Goal: Information Seeking & Learning: Learn about a topic

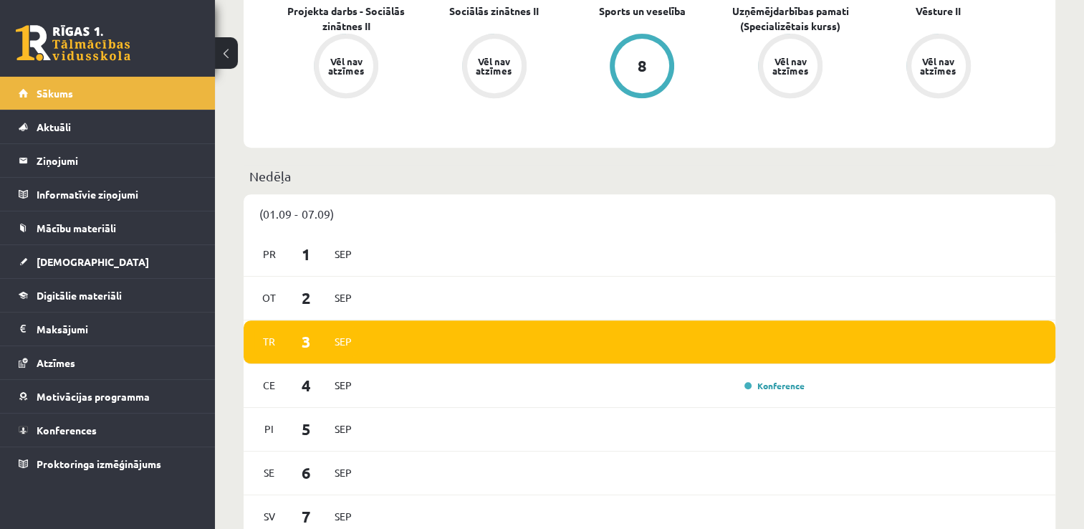
scroll to position [599, 0]
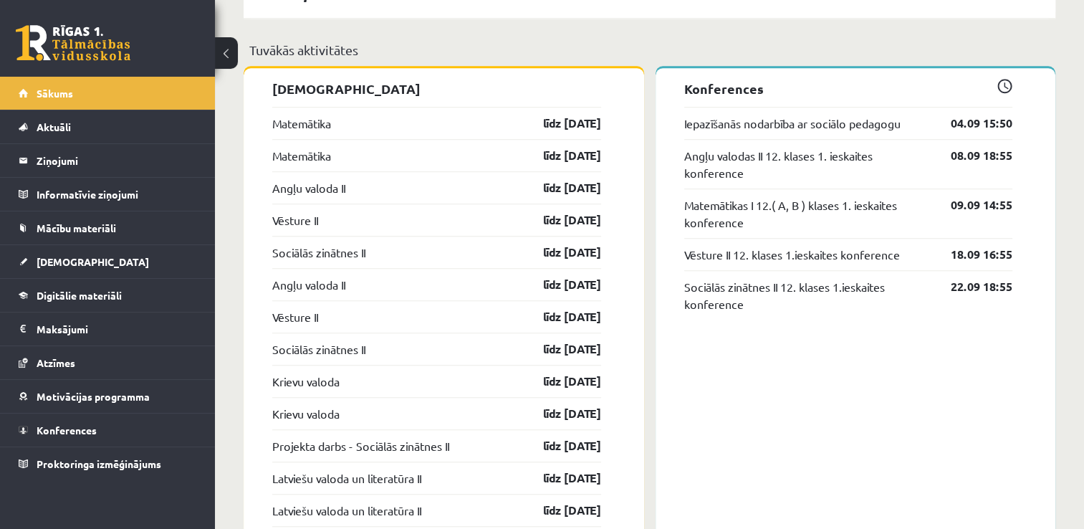
scroll to position [1127, 0]
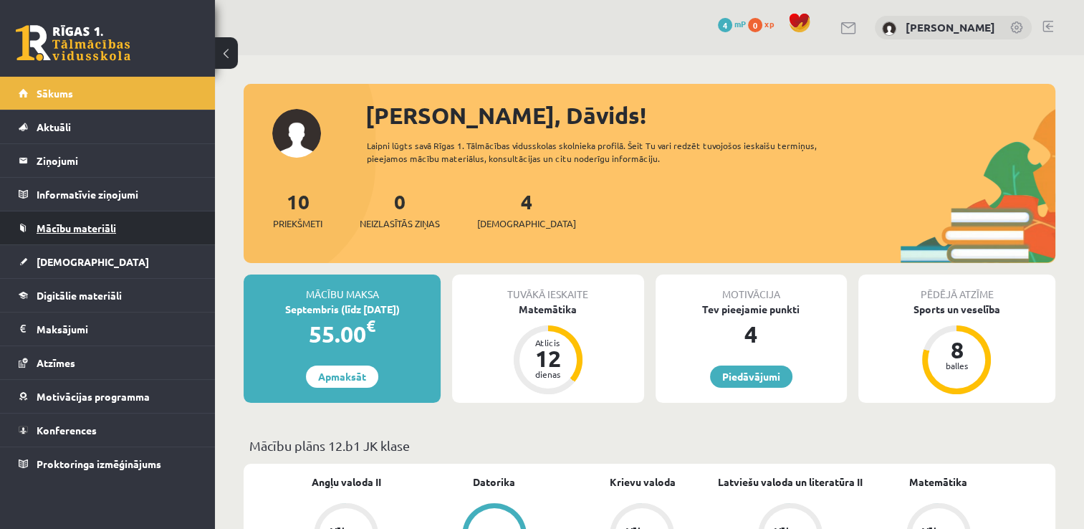
click at [140, 226] on link "Mācību materiāli" at bounding box center [108, 227] width 178 height 33
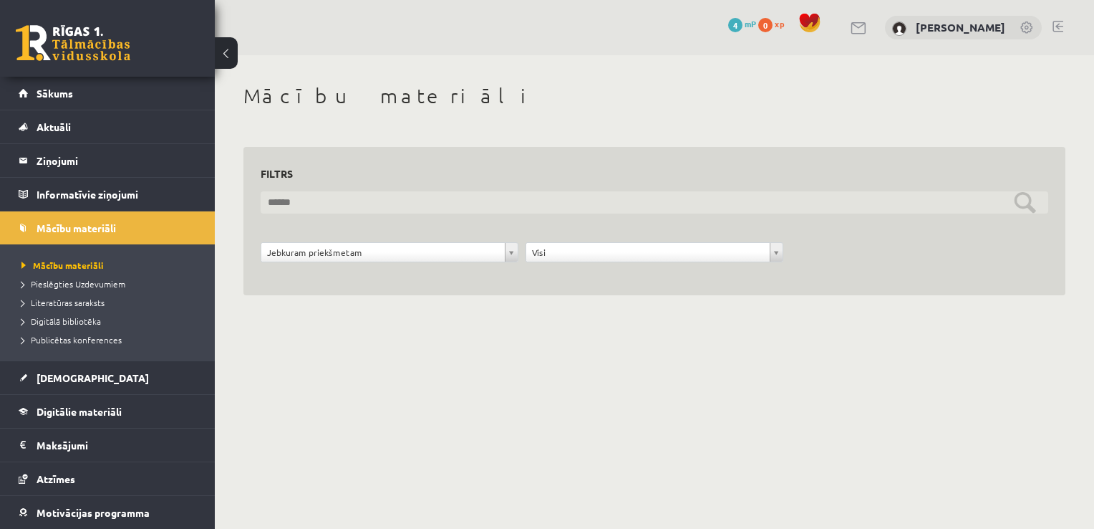
click at [360, 202] on input "text" at bounding box center [655, 202] width 788 height 22
click at [358, 193] on input "text" at bounding box center [655, 202] width 788 height 22
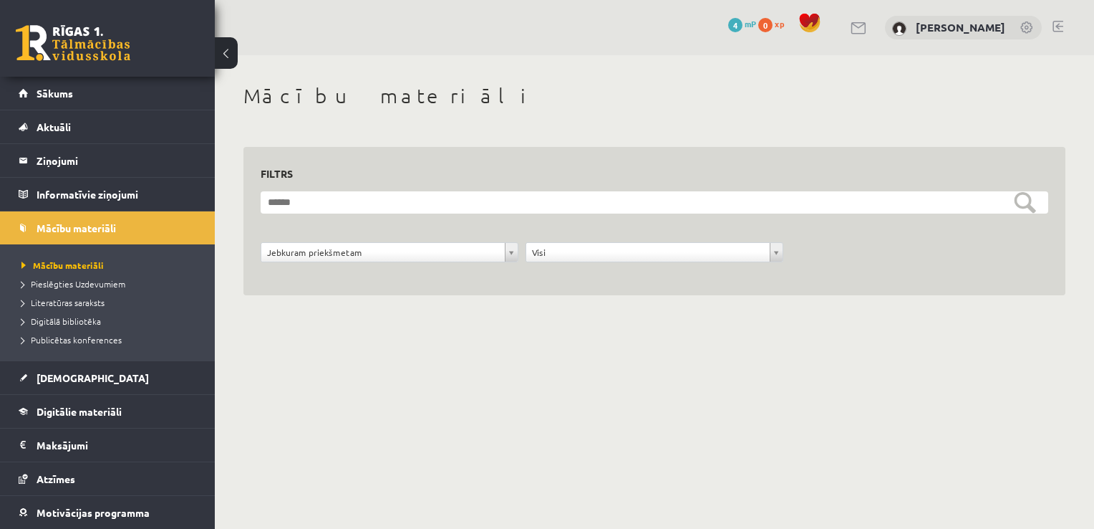
click at [299, 282] on div "**********" at bounding box center [654, 221] width 822 height 149
click at [375, 263] on div "**********" at bounding box center [389, 255] width 265 height 27
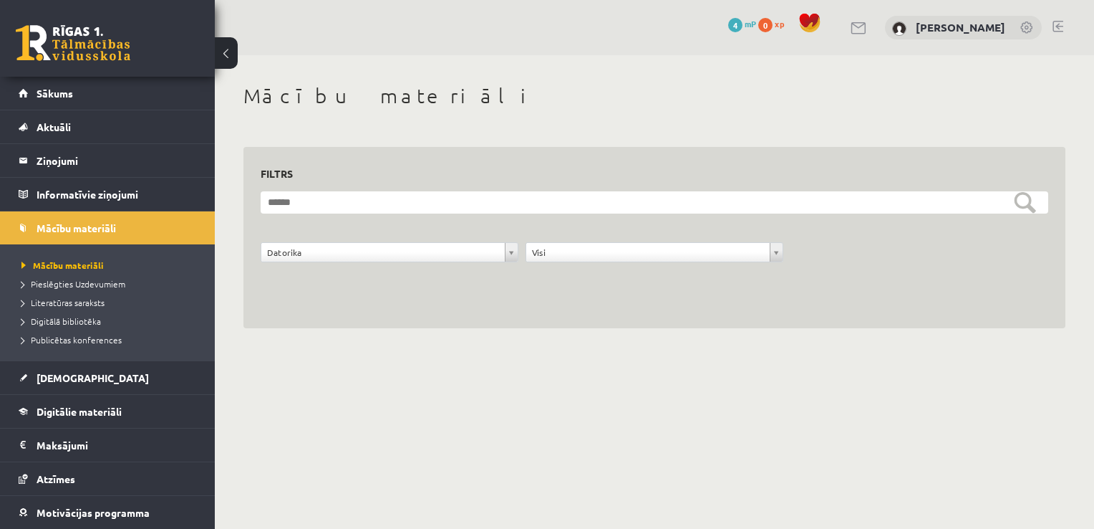
click at [355, 262] on div "**********" at bounding box center [389, 255] width 265 height 27
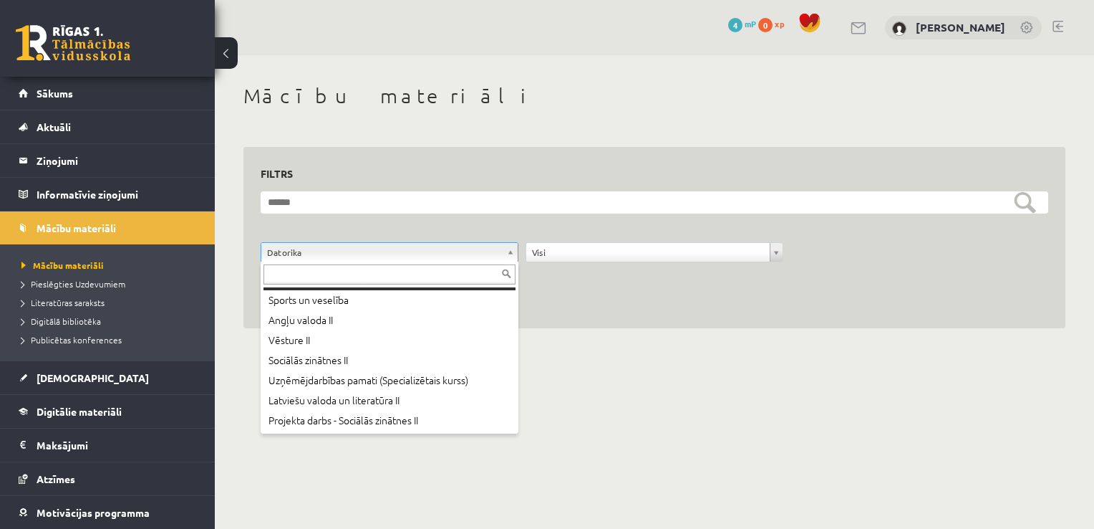
scroll to position [60, 0]
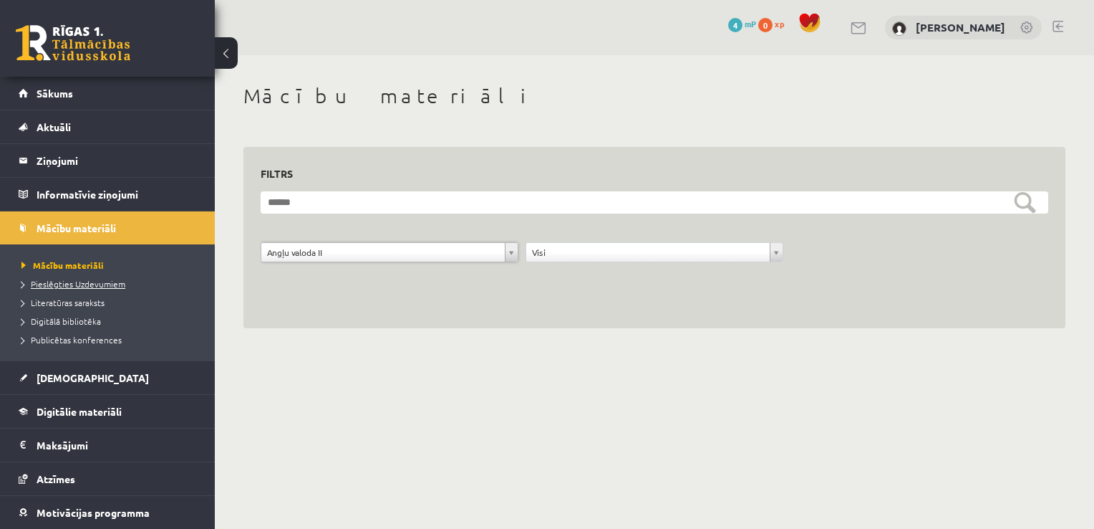
click at [115, 285] on span "Pieslēgties Uzdevumiem" at bounding box center [73, 283] width 104 height 11
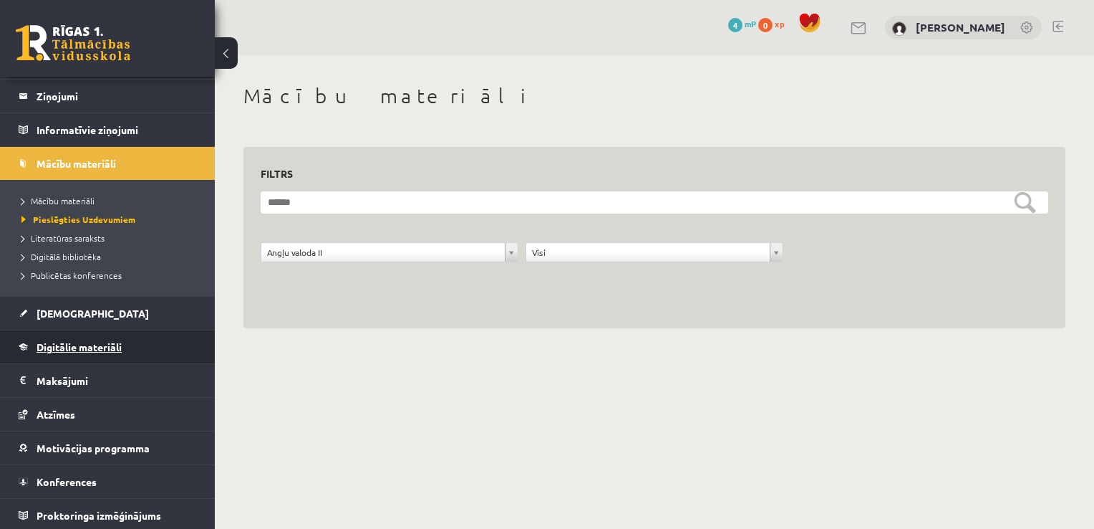
scroll to position [65, 0]
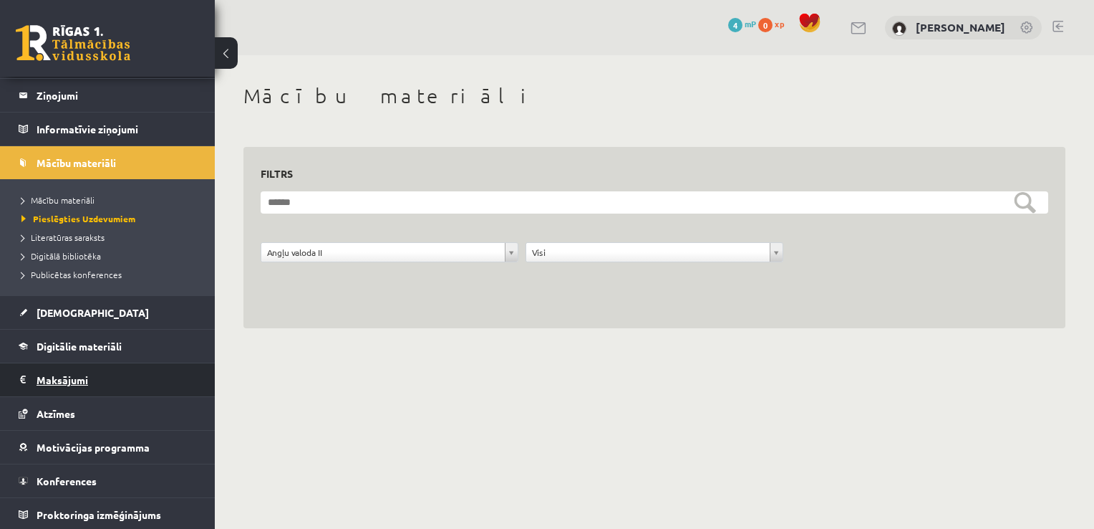
click at [110, 375] on legend "Maksājumi 0" at bounding box center [117, 379] width 160 height 33
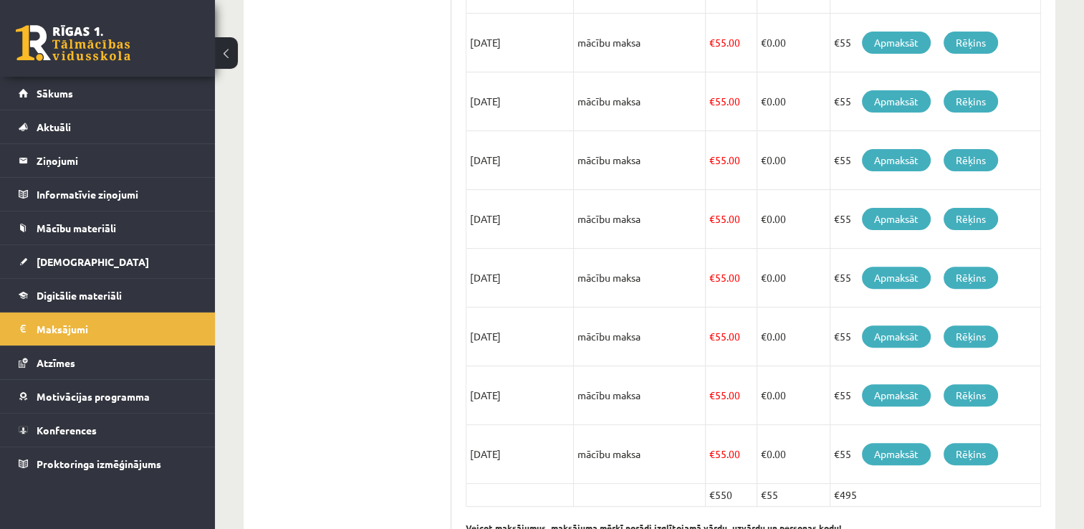
scroll to position [484, 0]
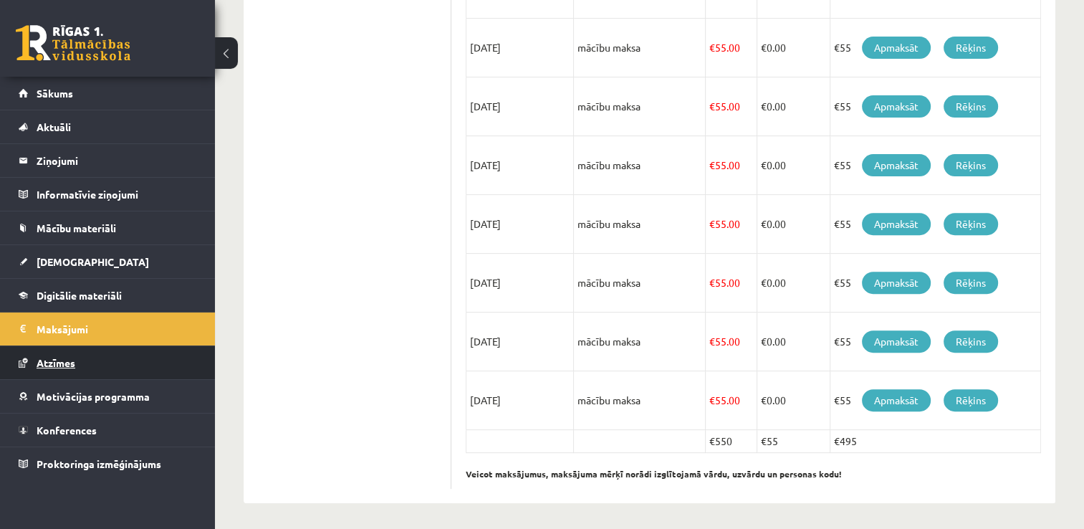
click at [132, 353] on link "Atzīmes" at bounding box center [108, 362] width 178 height 33
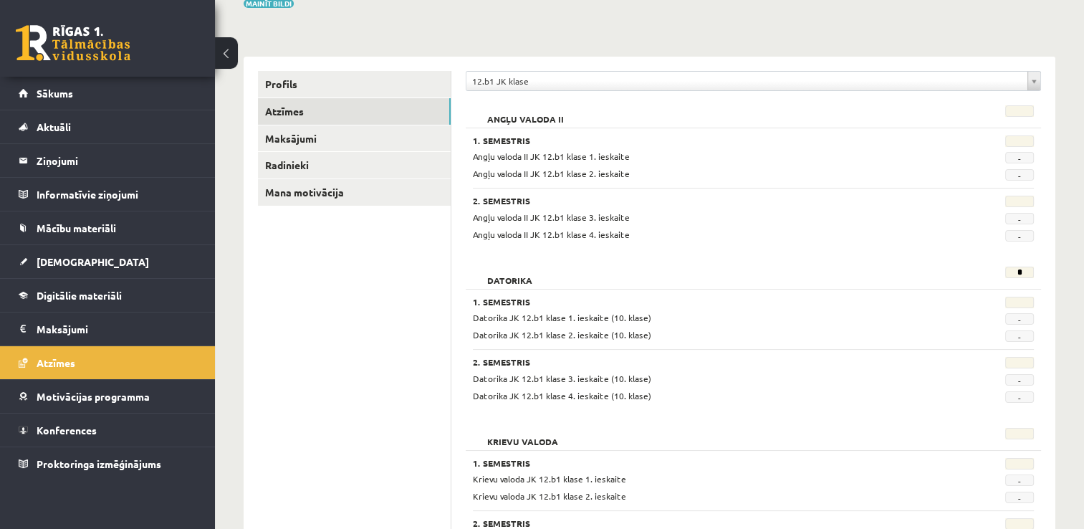
scroll to position [73, 0]
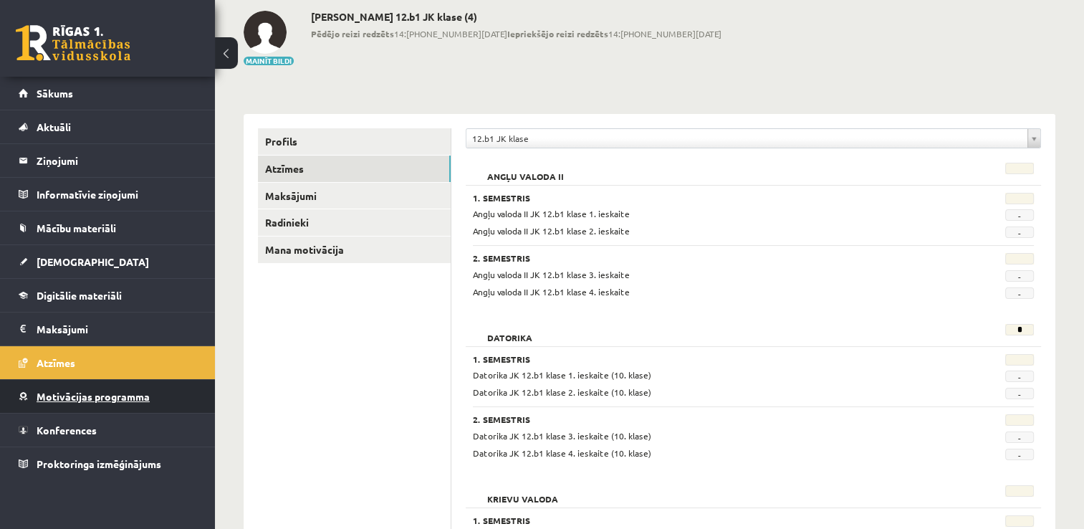
click at [74, 400] on link "Motivācijas programma" at bounding box center [108, 396] width 178 height 33
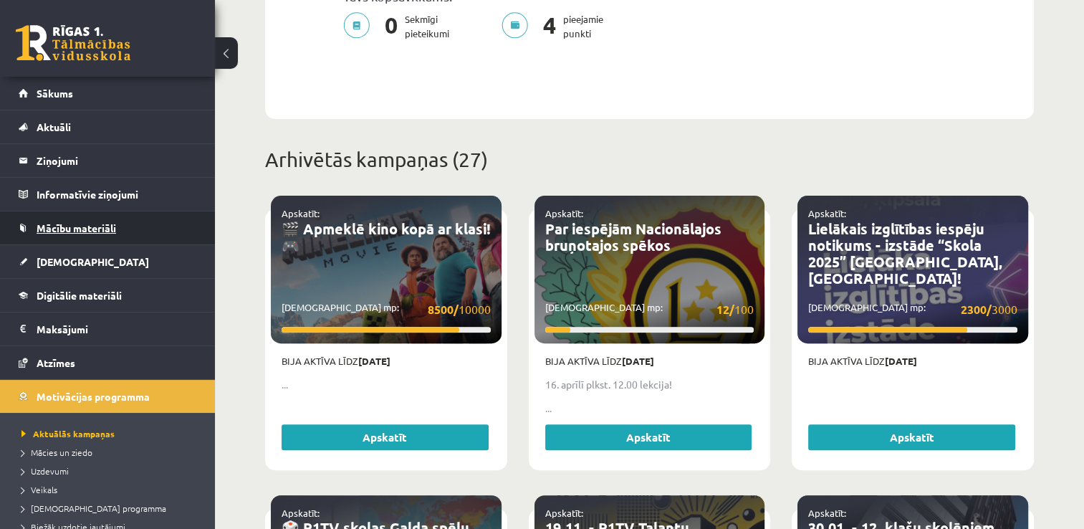
click at [98, 226] on span "Mācību materiāli" at bounding box center [76, 227] width 79 height 13
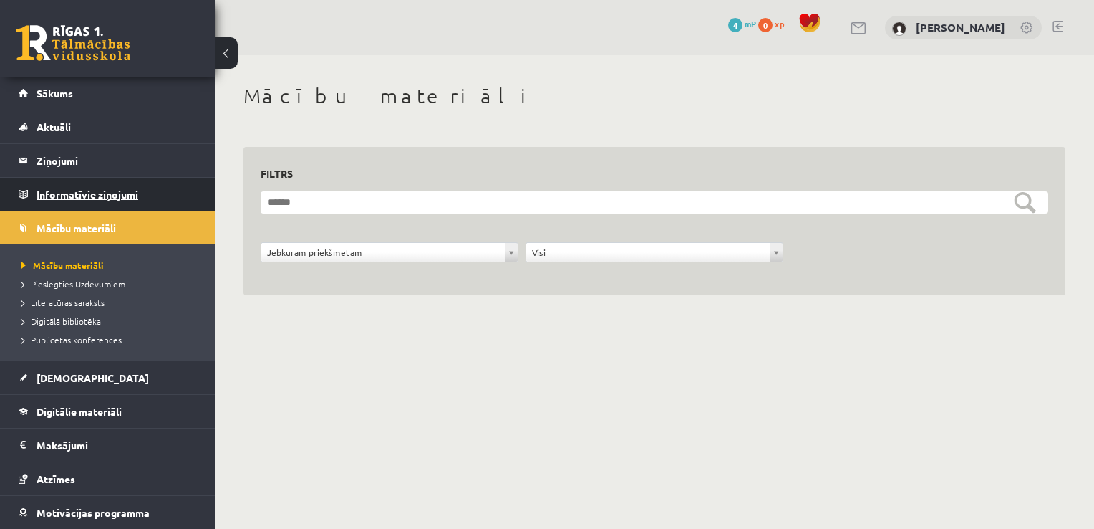
click at [101, 201] on legend "Informatīvie ziņojumi 0" at bounding box center [117, 194] width 160 height 33
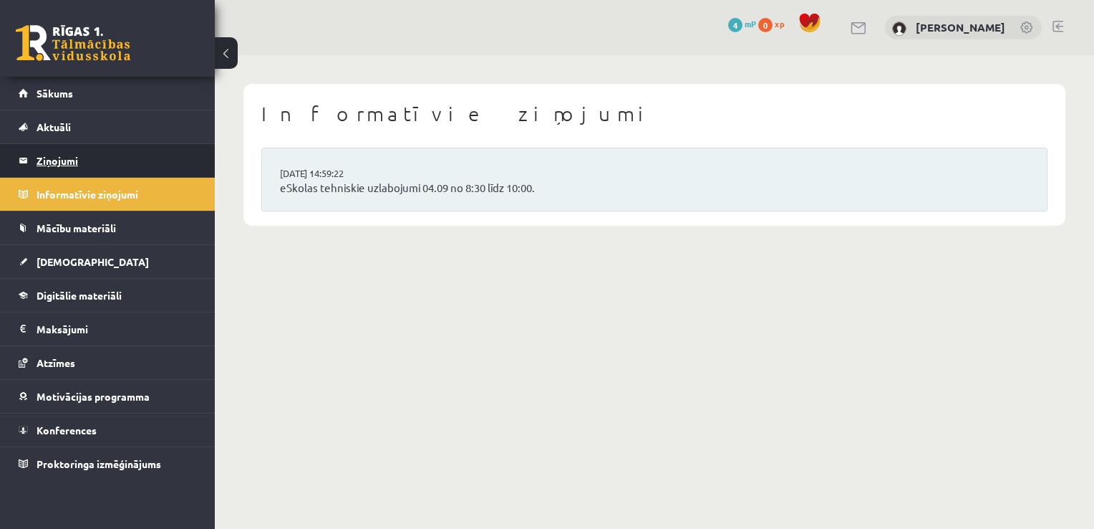
click at [133, 172] on legend "Ziņojumi 0" at bounding box center [117, 160] width 160 height 33
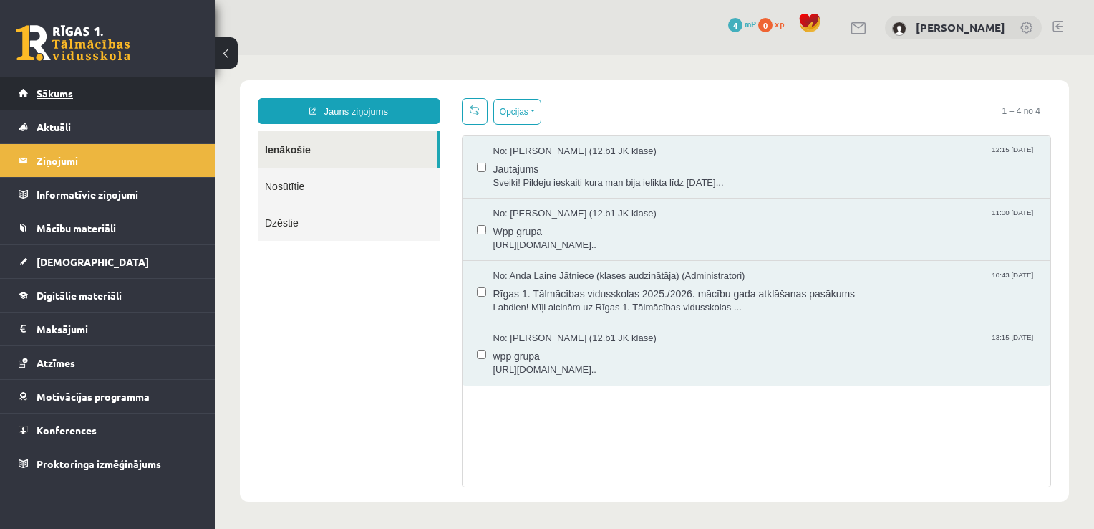
click at [125, 100] on link "Sākums" at bounding box center [108, 93] width 178 height 33
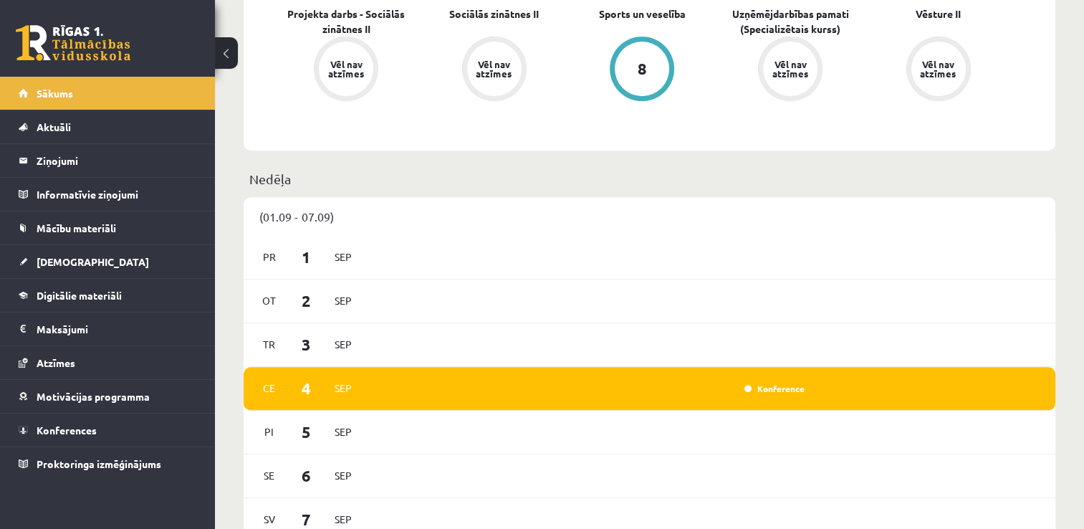
scroll to position [791, 0]
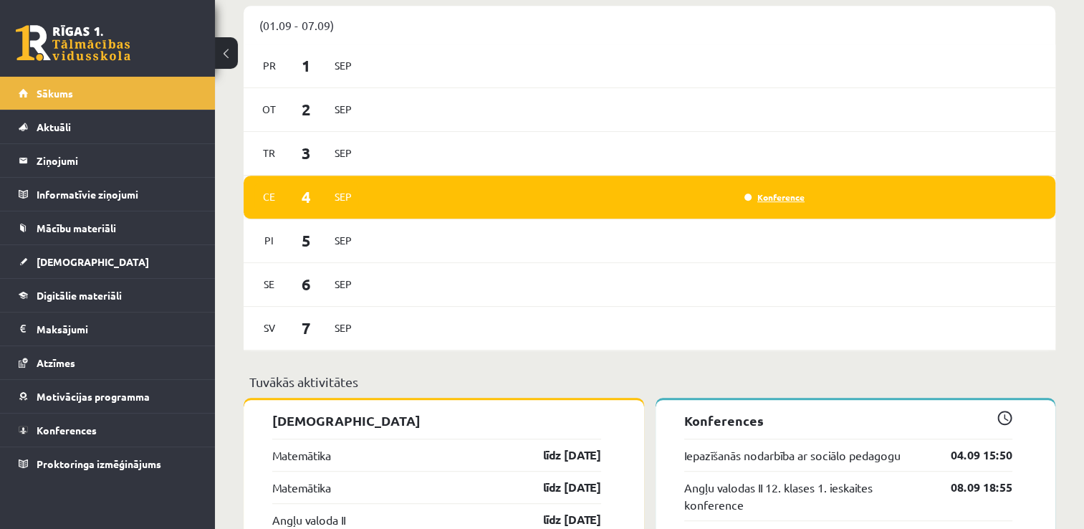
click at [764, 199] on link "Konference" at bounding box center [774, 196] width 60 height 11
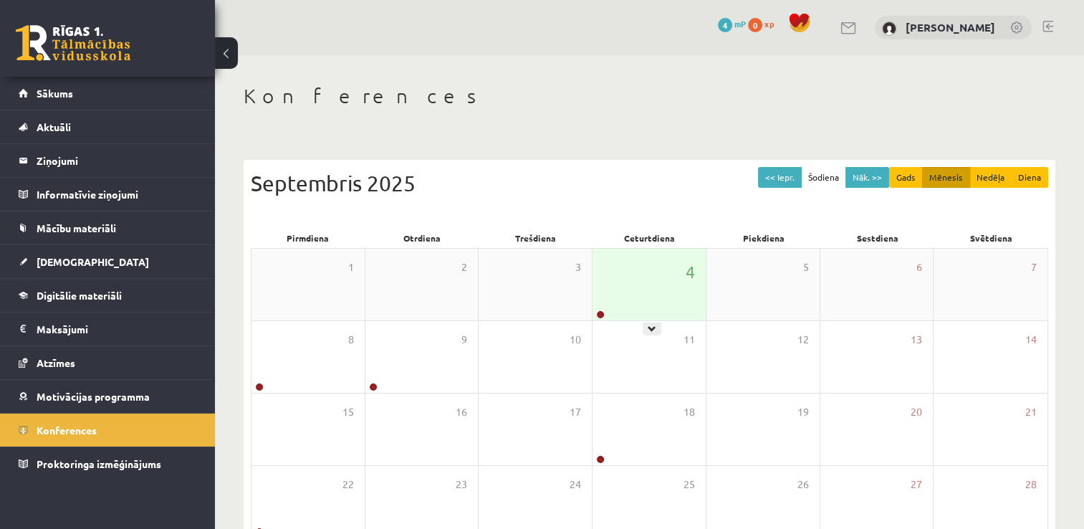
click at [622, 285] on div "4" at bounding box center [648, 285] width 113 height 72
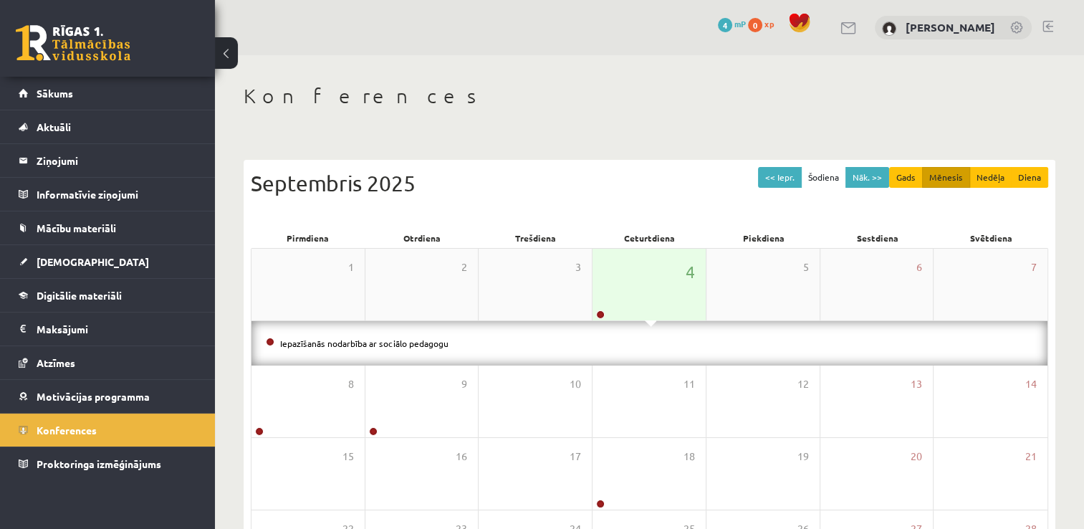
click at [607, 307] on div "4" at bounding box center [648, 285] width 113 height 72
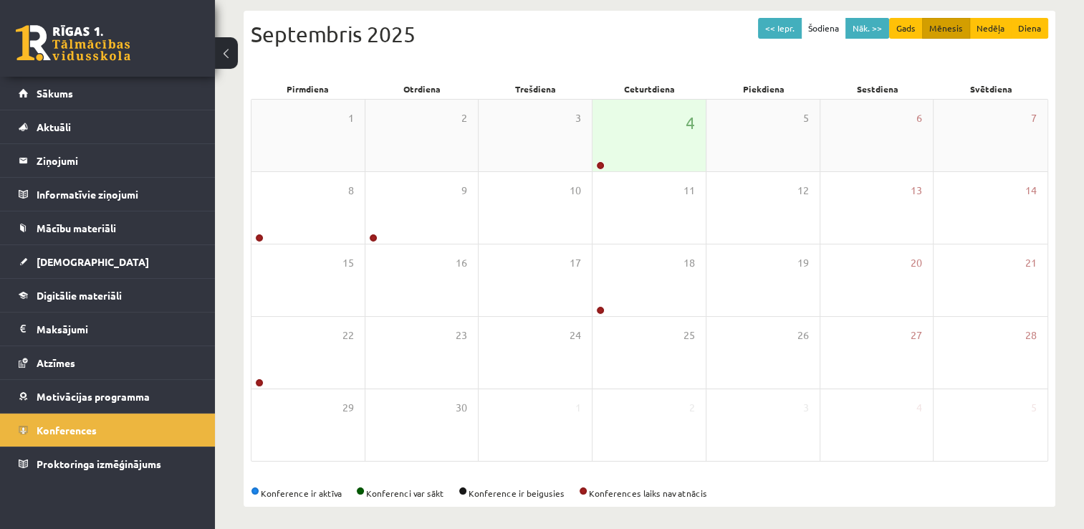
scroll to position [155, 0]
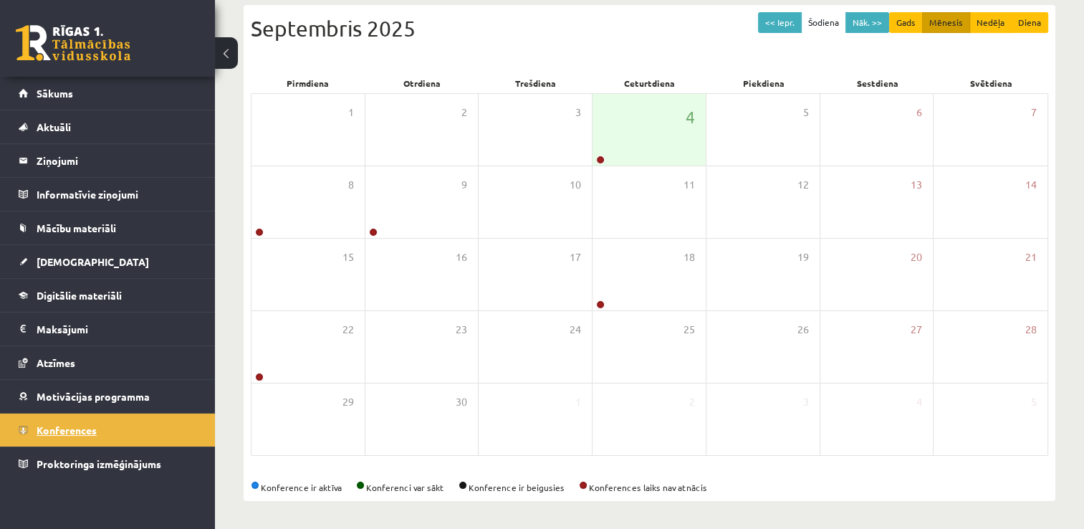
click at [128, 431] on link "Konferences" at bounding box center [108, 429] width 178 height 33
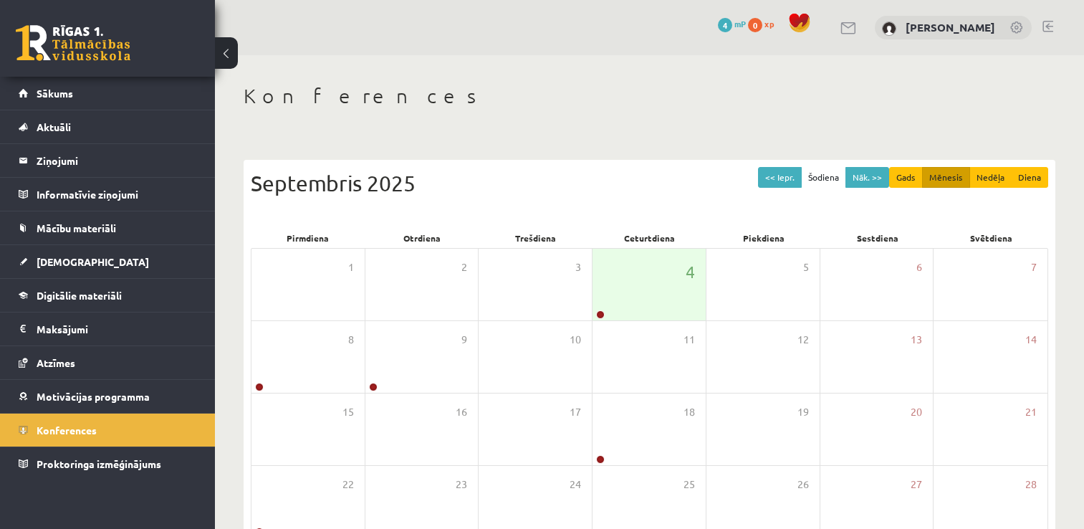
scroll to position [155, 0]
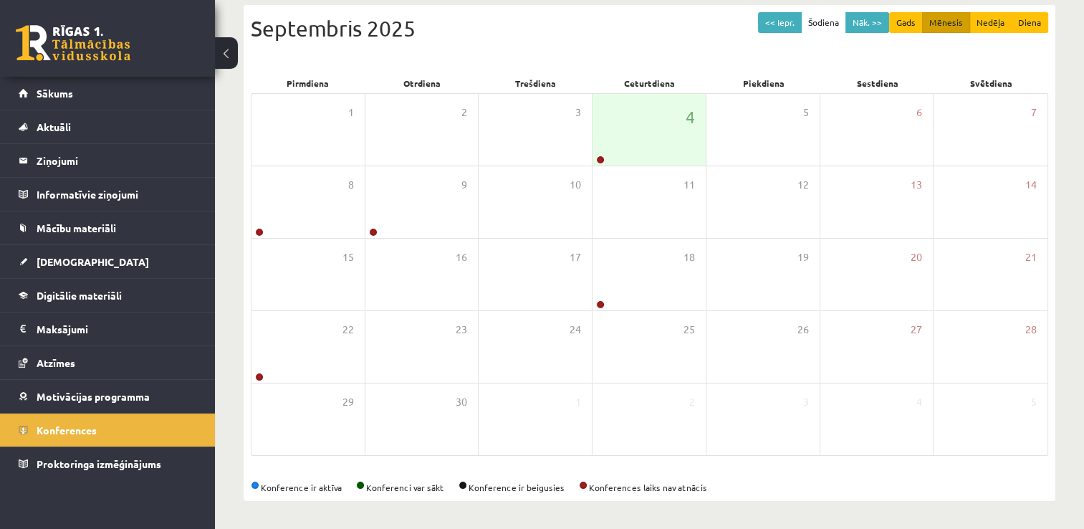
click at [74, 32] on link at bounding box center [73, 43] width 115 height 36
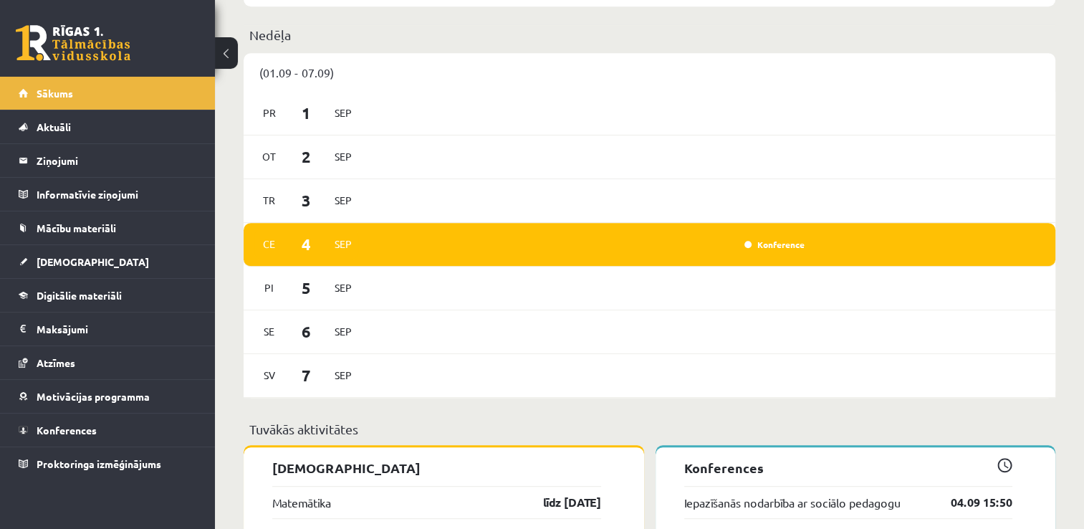
scroll to position [758, 0]
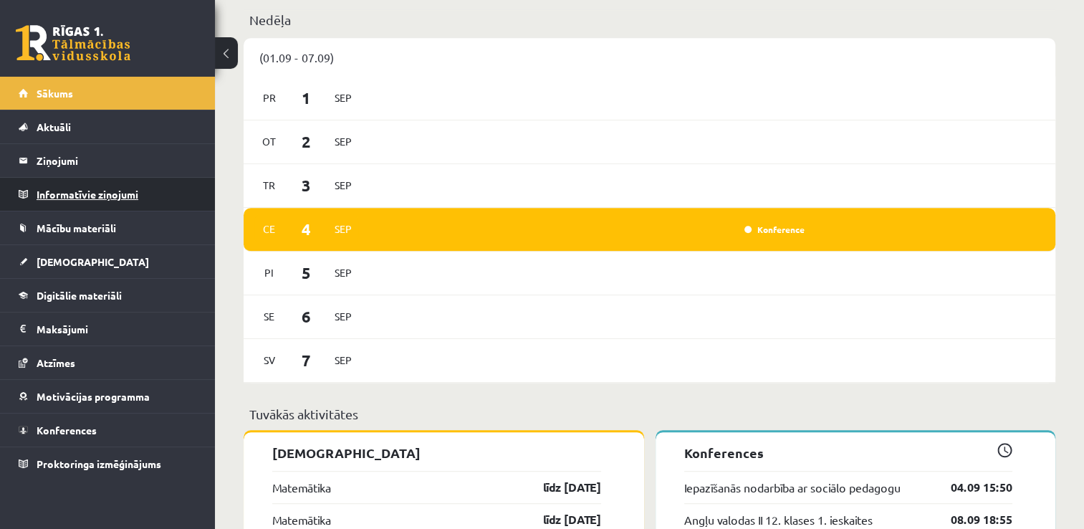
click at [111, 185] on legend "Informatīvie ziņojumi 0" at bounding box center [117, 194] width 160 height 33
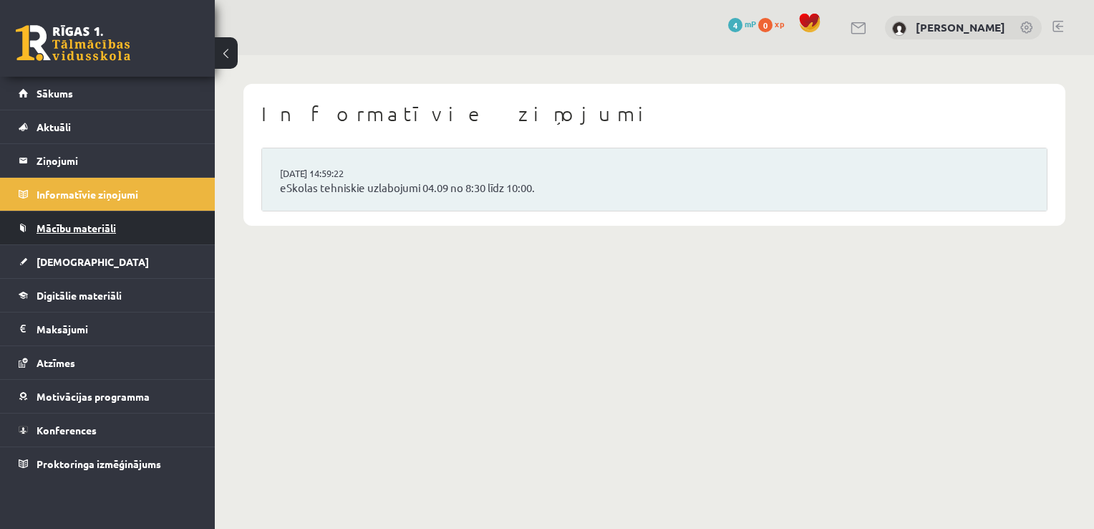
click at [125, 225] on link "Mācību materiāli" at bounding box center [108, 227] width 178 height 33
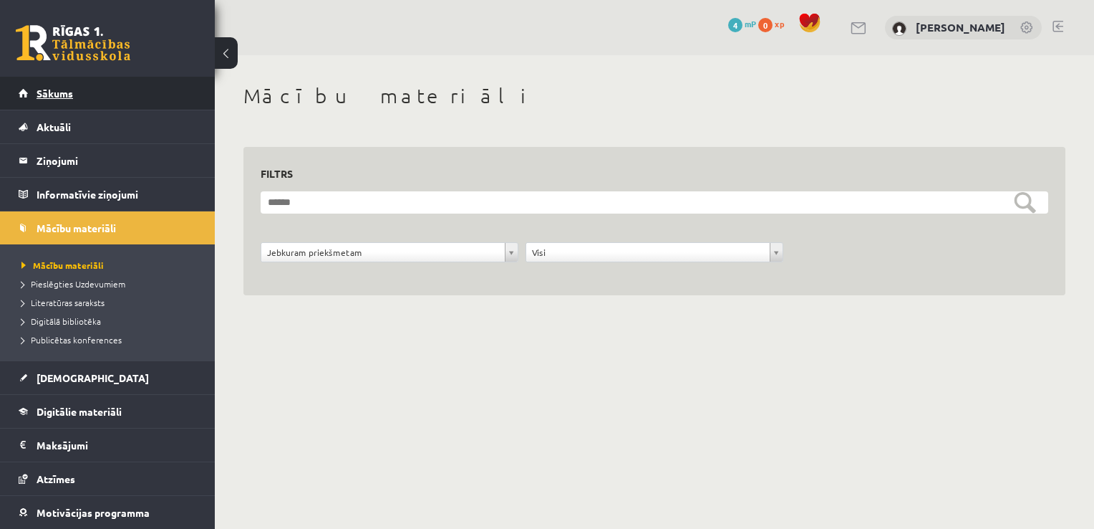
click at [89, 96] on link "Sākums" at bounding box center [108, 93] width 178 height 33
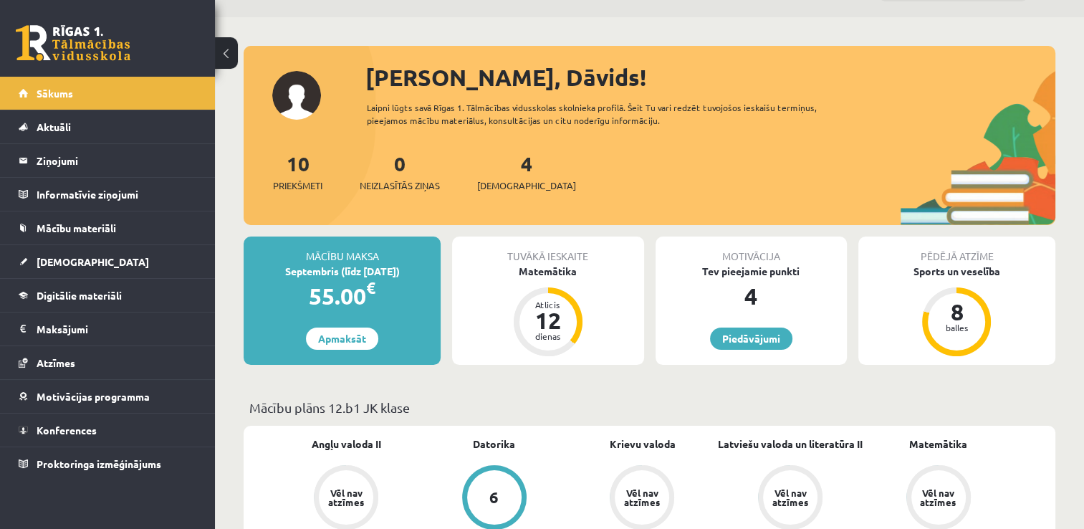
scroll to position [42, 0]
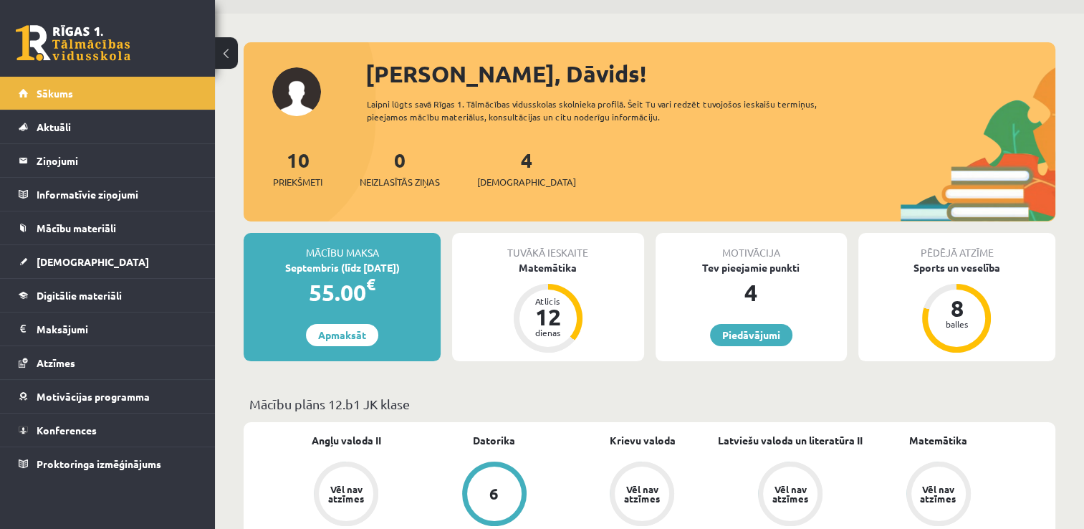
click at [510, 165] on div "4 Ieskaites" at bounding box center [526, 167] width 99 height 44
click at [502, 161] on link "4 Ieskaites" at bounding box center [526, 168] width 99 height 42
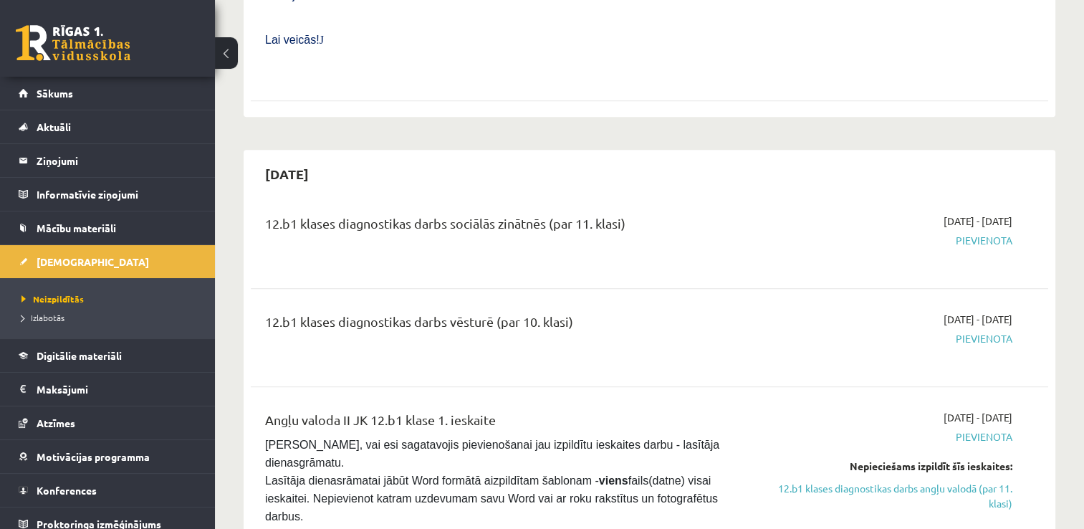
scroll to position [891, 0]
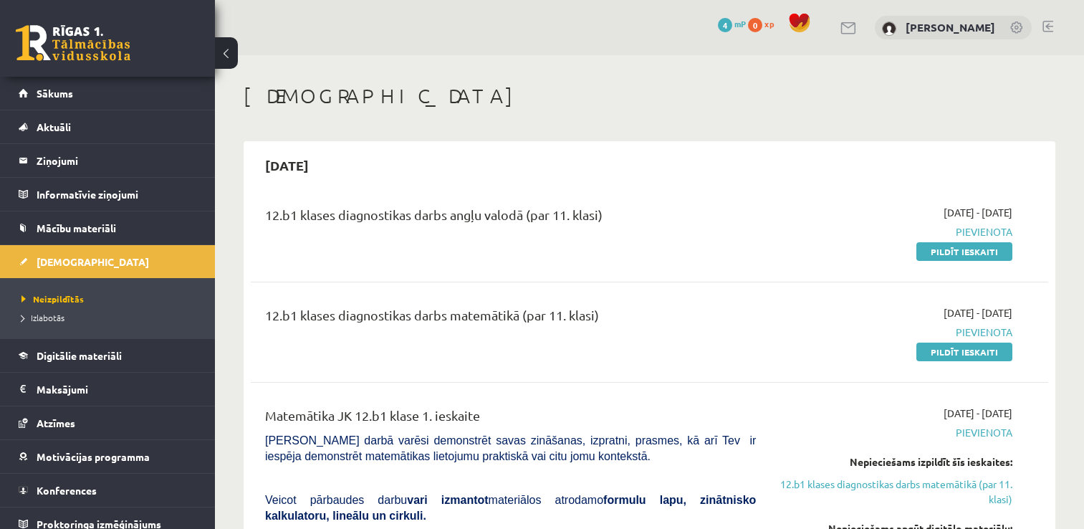
scroll to position [891, 0]
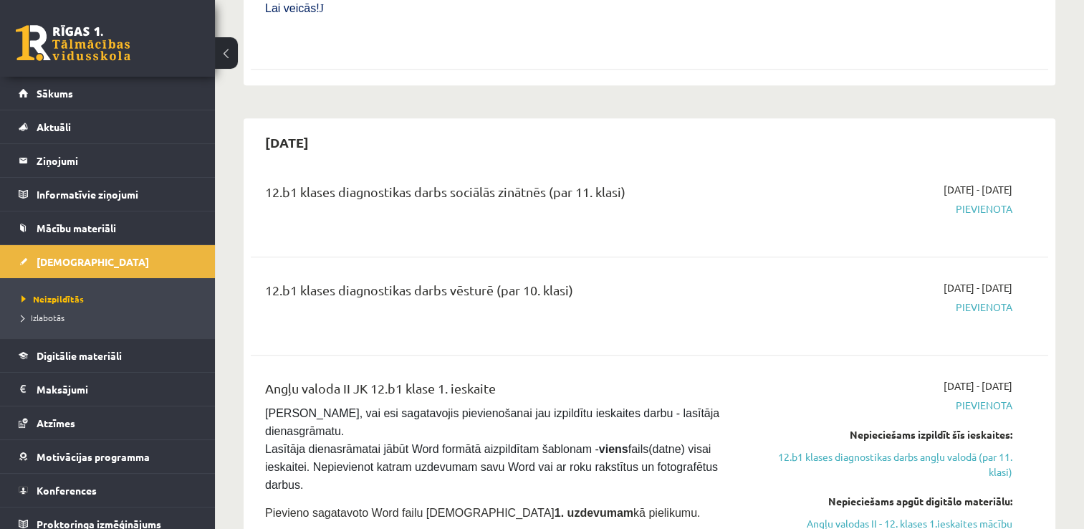
click at [553, 280] on div "12.b1 klases diagnostikas darbs vēsturē (par 10. klasi)" at bounding box center [510, 293] width 491 height 26
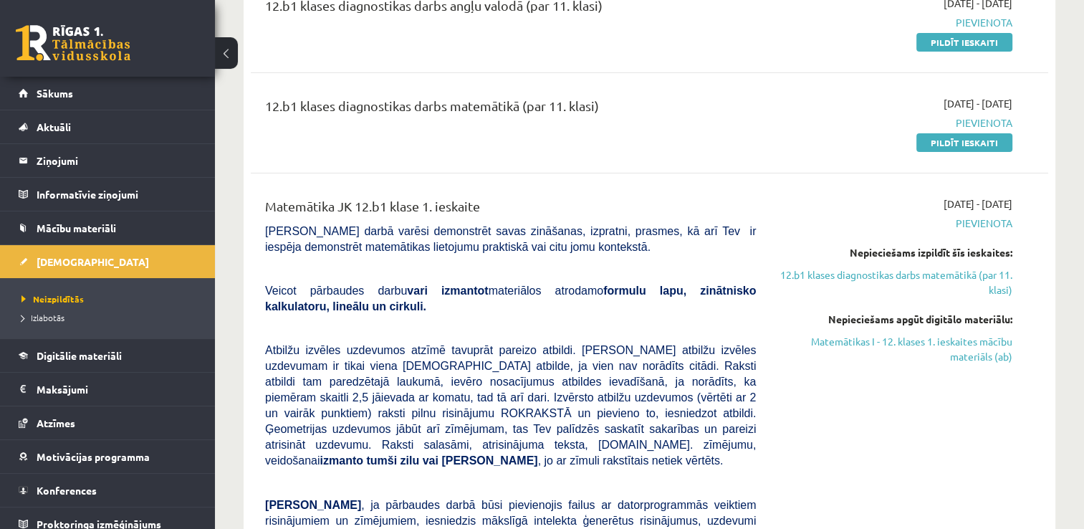
scroll to position [0, 0]
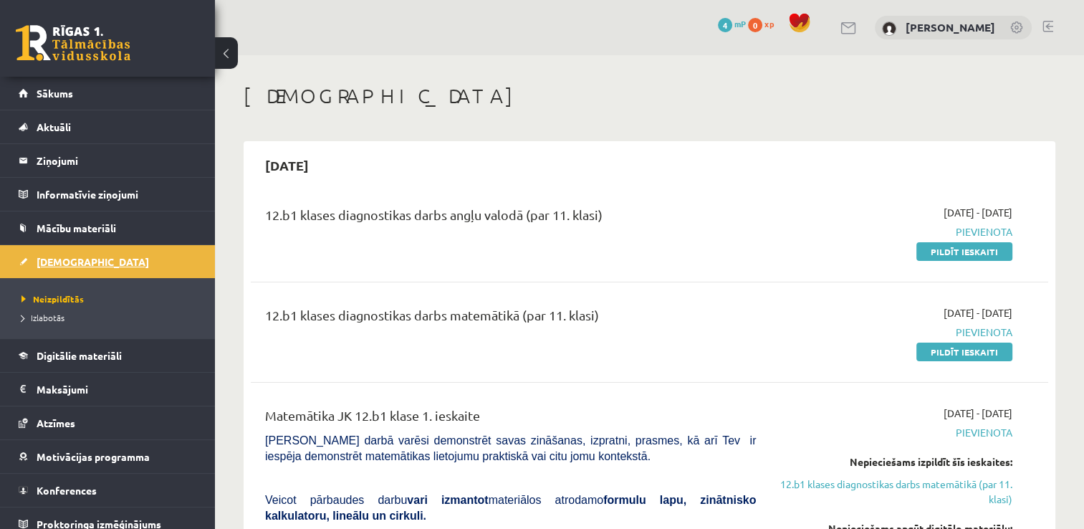
click at [92, 269] on link "[DEMOGRAPHIC_DATA]" at bounding box center [108, 261] width 178 height 33
click at [63, 296] on span "Neizpildītās" at bounding box center [52, 298] width 62 height 11
click at [63, 313] on span "Izlabotās" at bounding box center [42, 317] width 43 height 11
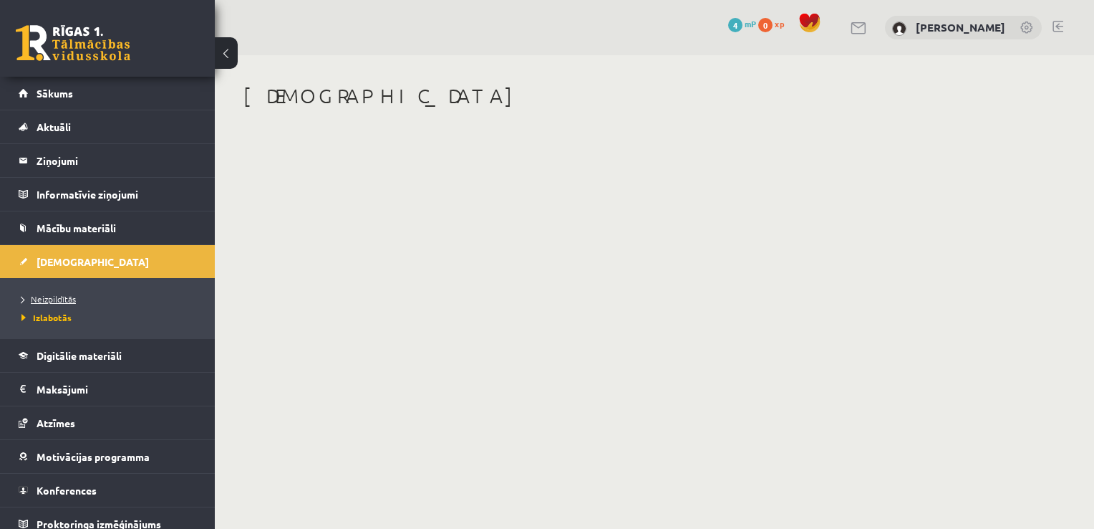
click at [62, 296] on span "Neizpildītās" at bounding box center [48, 298] width 54 height 11
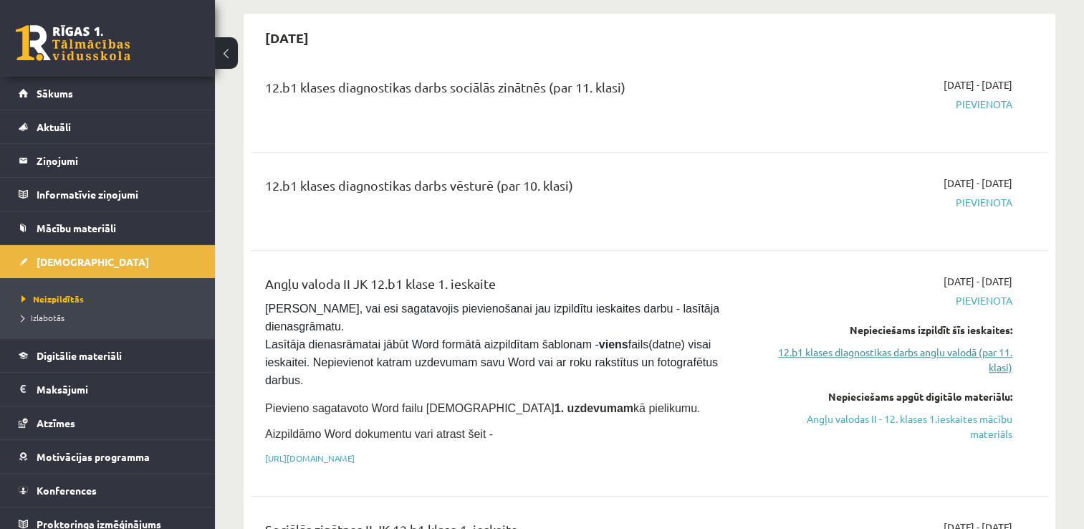
scroll to position [995, 0]
click at [924, 345] on link "12.b1 klases diagnostikas darbs angļu valodā (par 11. klasi)" at bounding box center [894, 360] width 235 height 30
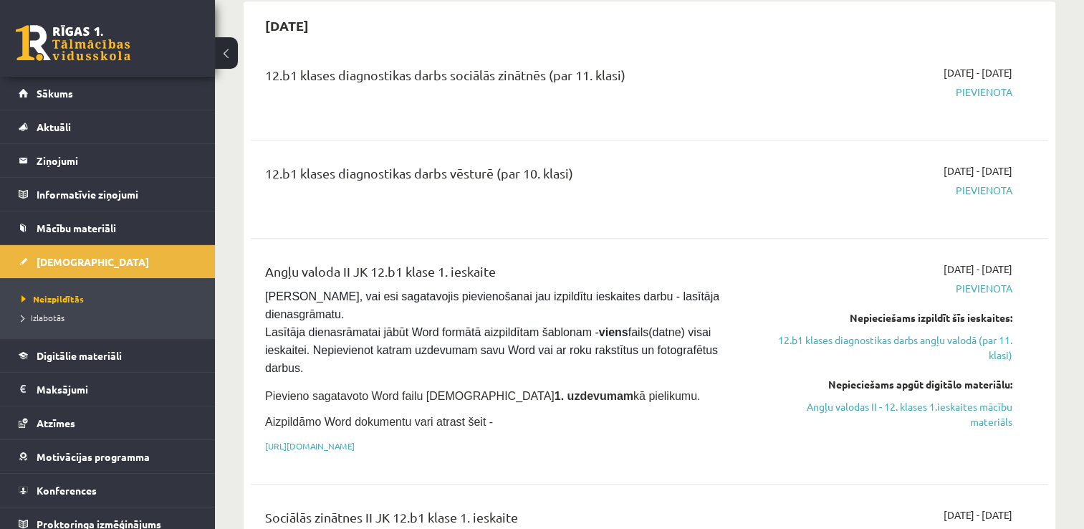
scroll to position [1013, 0]
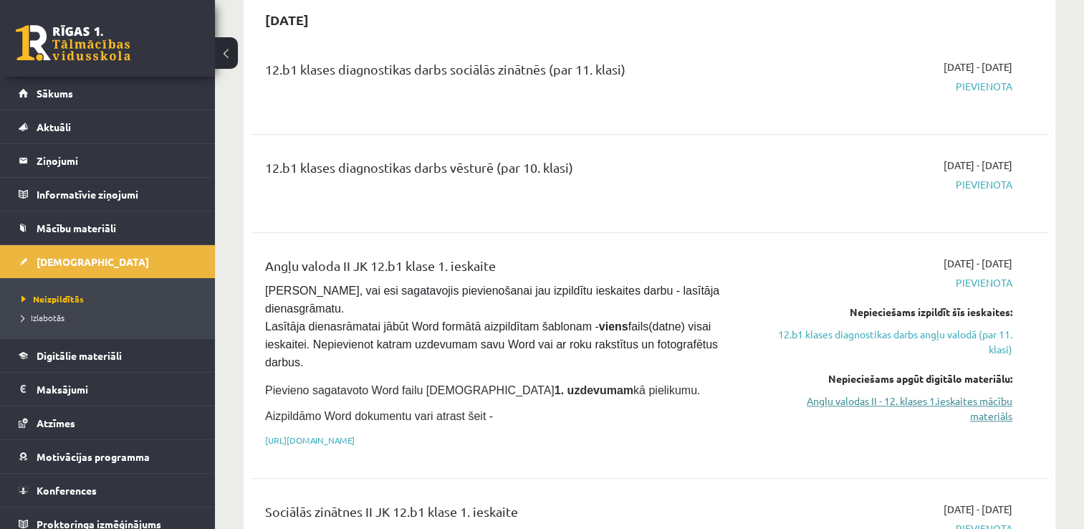
click at [975, 393] on link "Angļu valodas II - 12. klases 1.ieskaites mācību materiāls" at bounding box center [894, 408] width 235 height 30
click at [521, 433] on p "https://drive.google.com/drive/folders/1IHE_ip15KOAbO2Se1NDGwZ2e__vlzPUf?usp=sh…" at bounding box center [510, 439] width 491 height 13
click at [354, 434] on link "https://drive.google.com/drive/folders/1IHE_ip15KOAbO2Se1NDGwZ2e__vlzPUf?usp=sh…" at bounding box center [310, 439] width 90 height 11
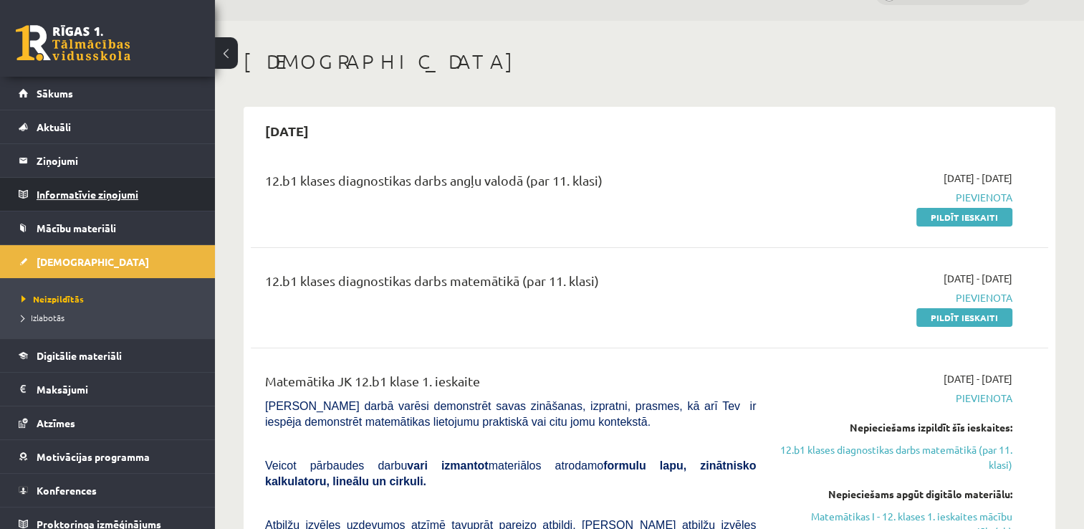
scroll to position [0, 0]
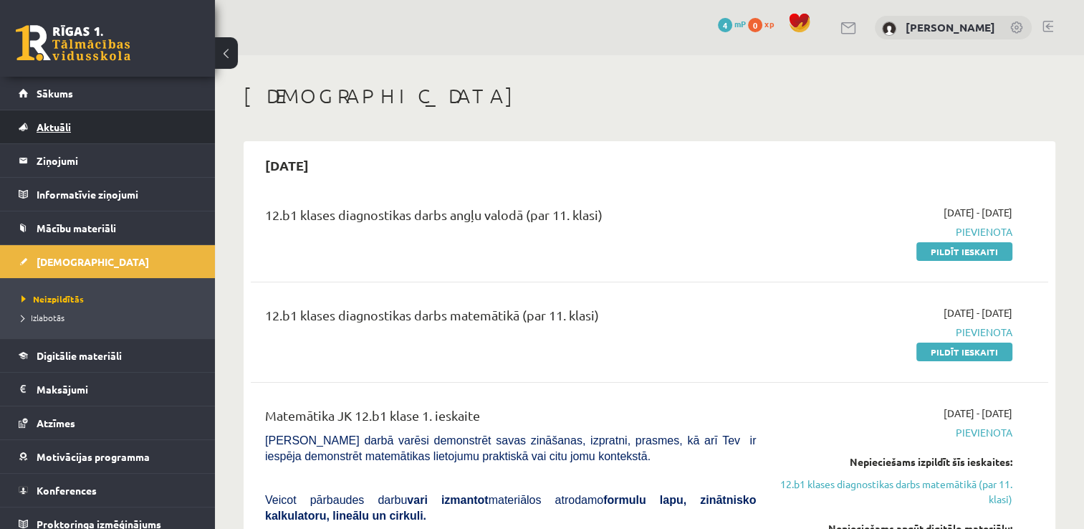
click at [69, 135] on link "Aktuāli" at bounding box center [108, 126] width 178 height 33
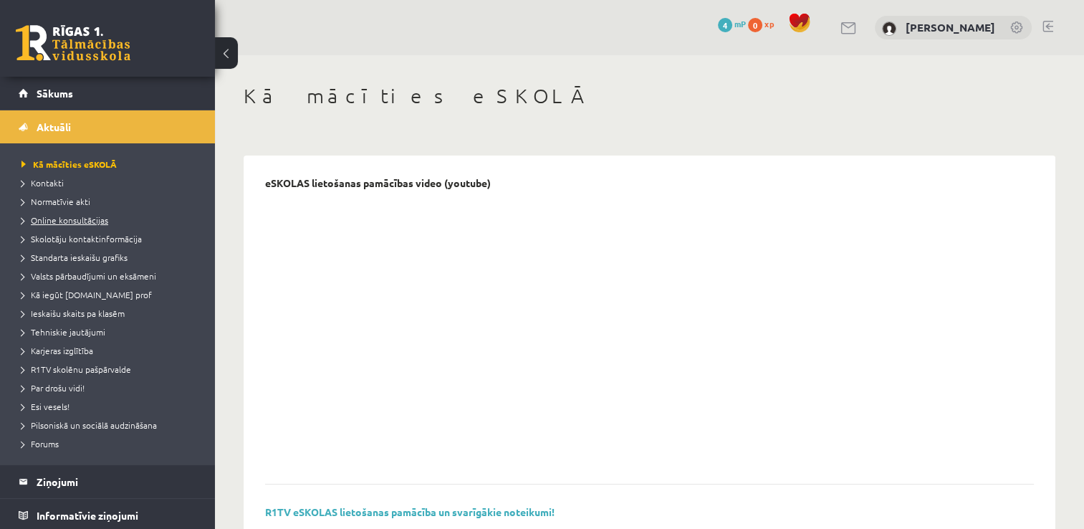
click at [87, 218] on span "Online konsultācijas" at bounding box center [64, 219] width 87 height 11
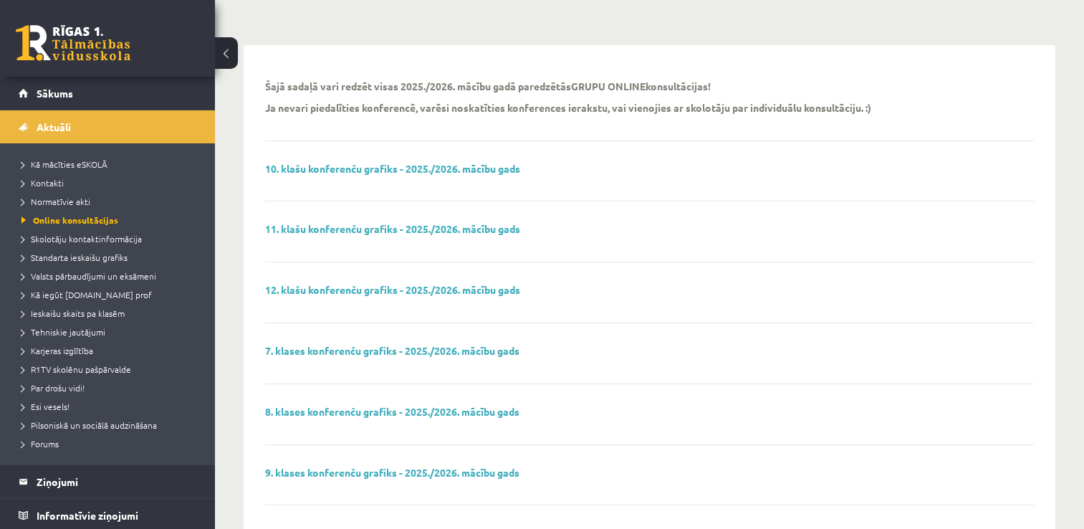
scroll to position [160, 0]
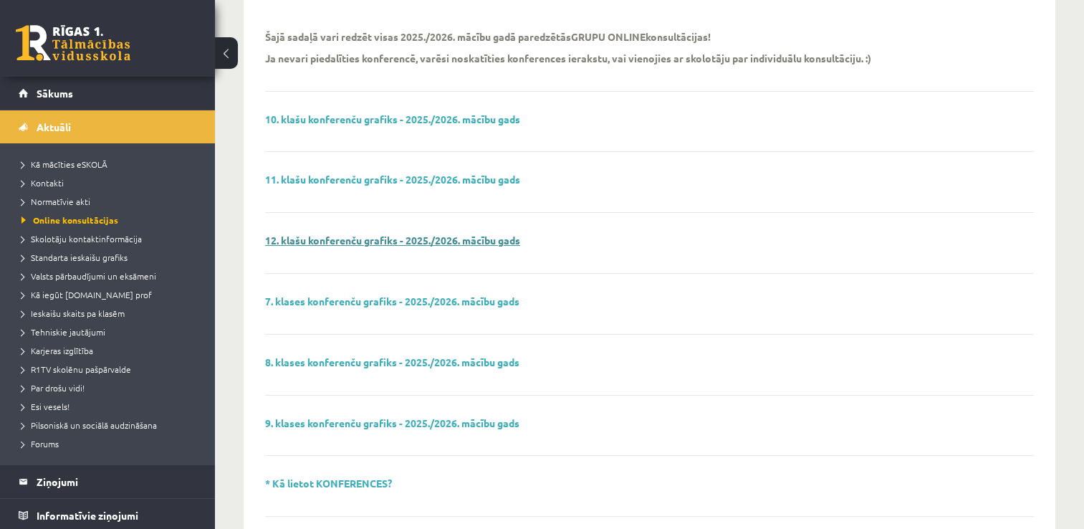
click at [427, 239] on link "12. klašu konferenču grafiks - 2025./2026. mācību gads" at bounding box center [392, 239] width 255 height 13
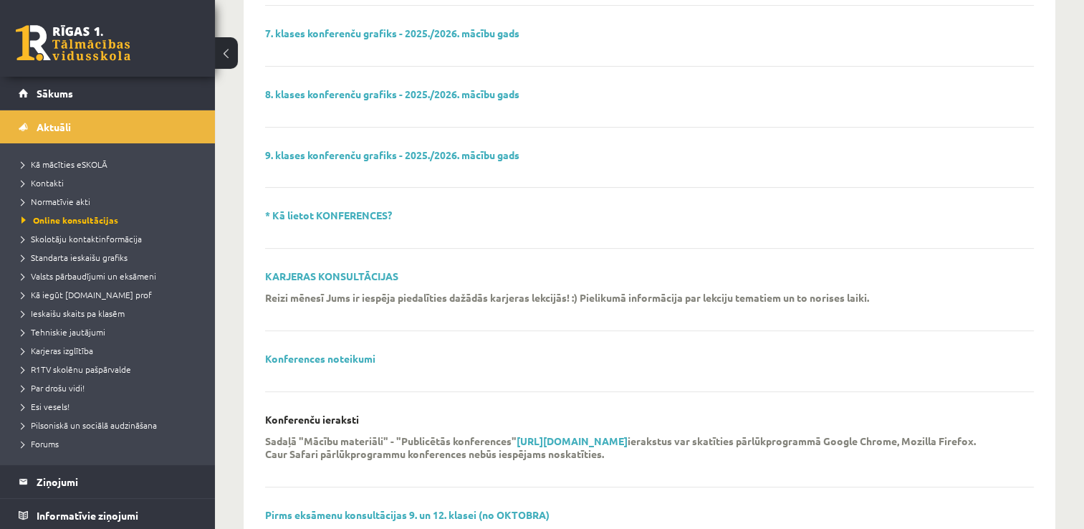
scroll to position [428, 0]
click at [365, 218] on link "* Kā lietot KONFERENCES?" at bounding box center [328, 214] width 127 height 13
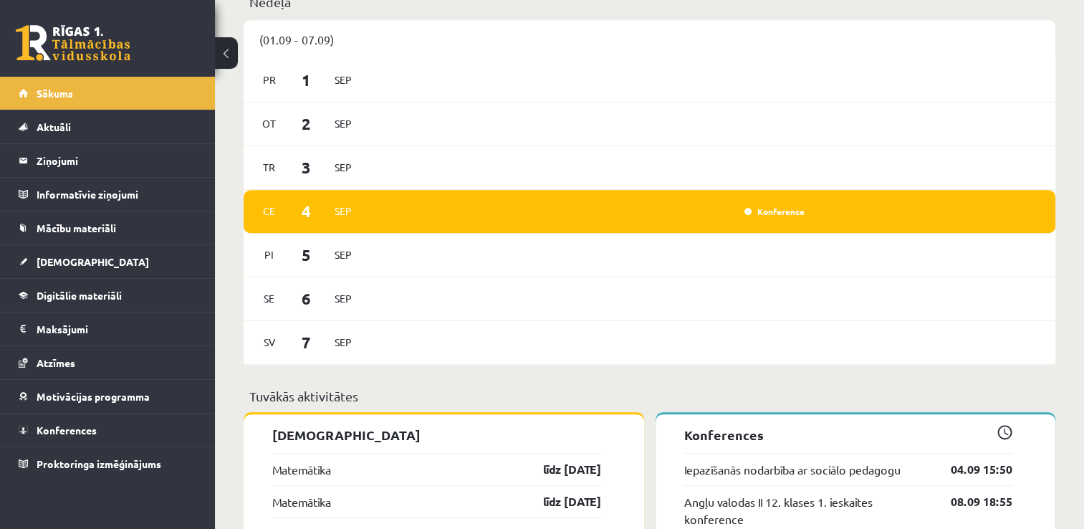
scroll to position [778, 0]
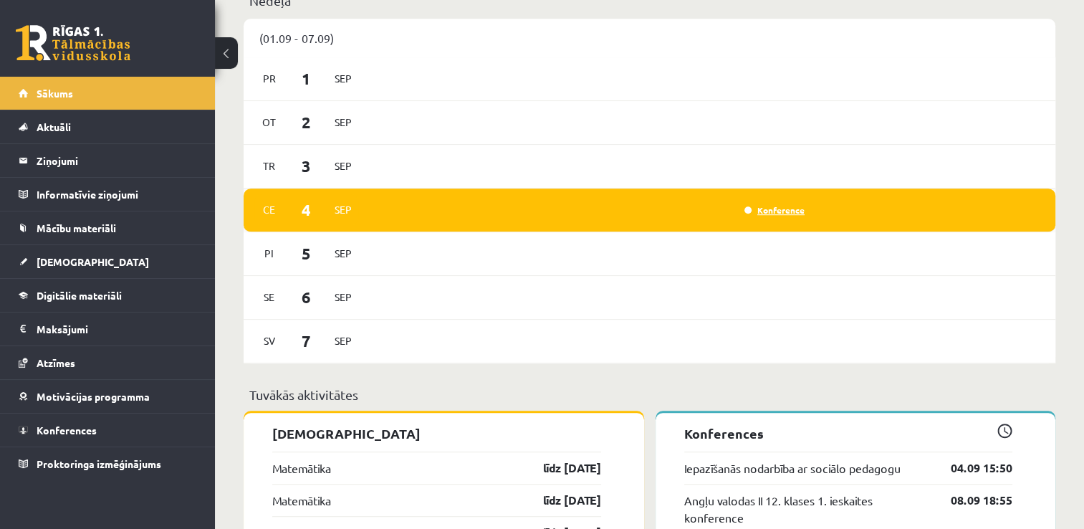
click at [772, 213] on link "Konference" at bounding box center [774, 209] width 60 height 11
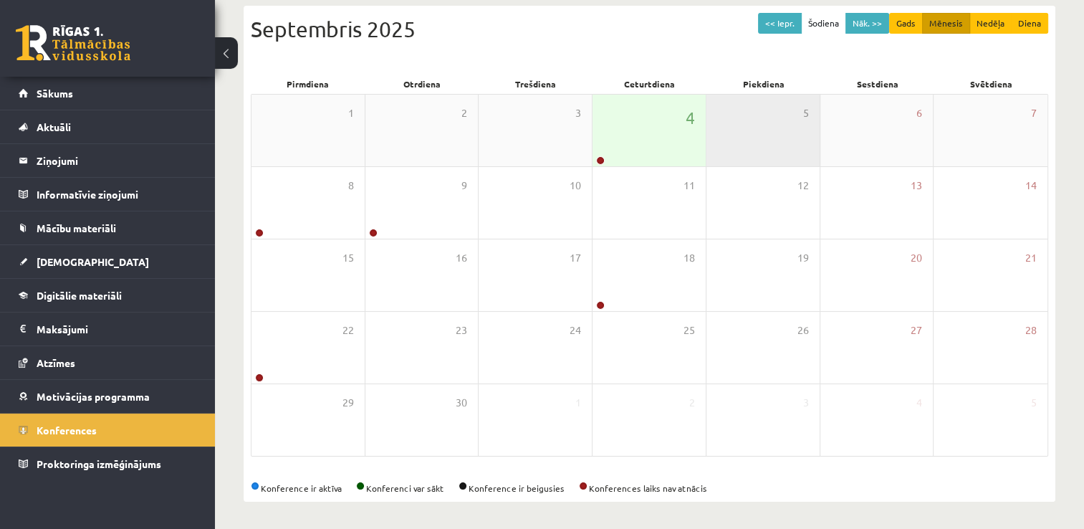
scroll to position [155, 0]
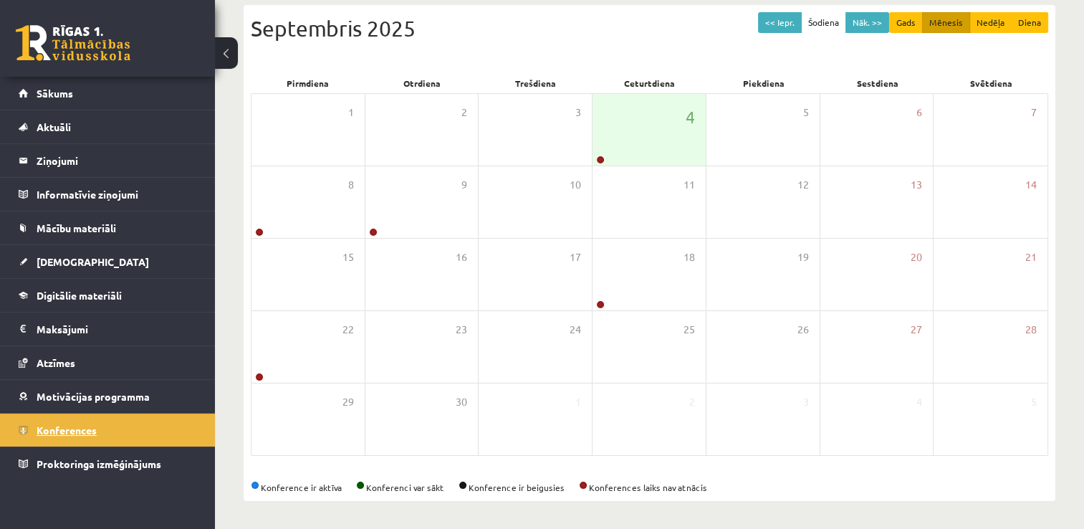
click at [80, 434] on link "Konferences" at bounding box center [108, 429] width 178 height 33
click at [91, 132] on link "Aktuāli" at bounding box center [108, 126] width 178 height 33
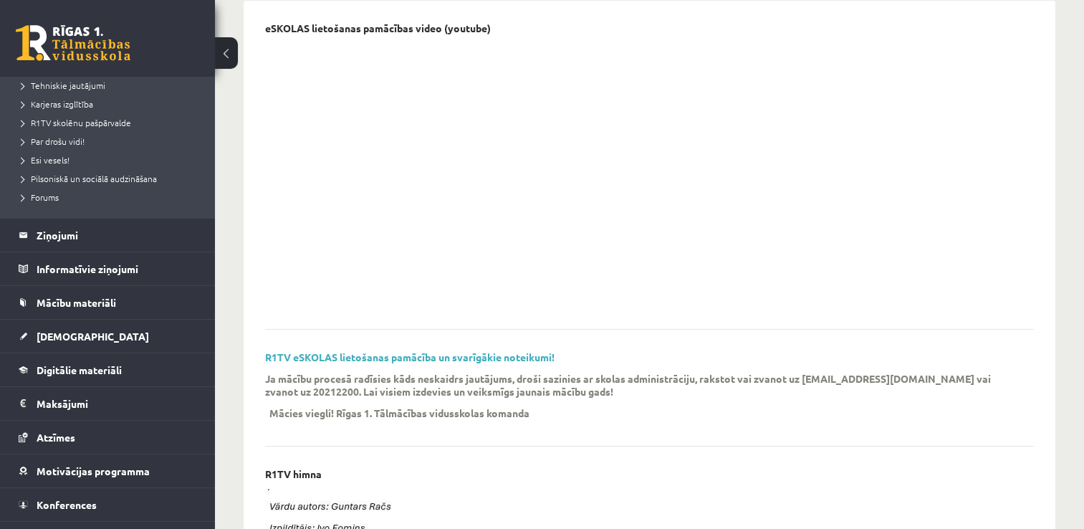
scroll to position [261, 0]
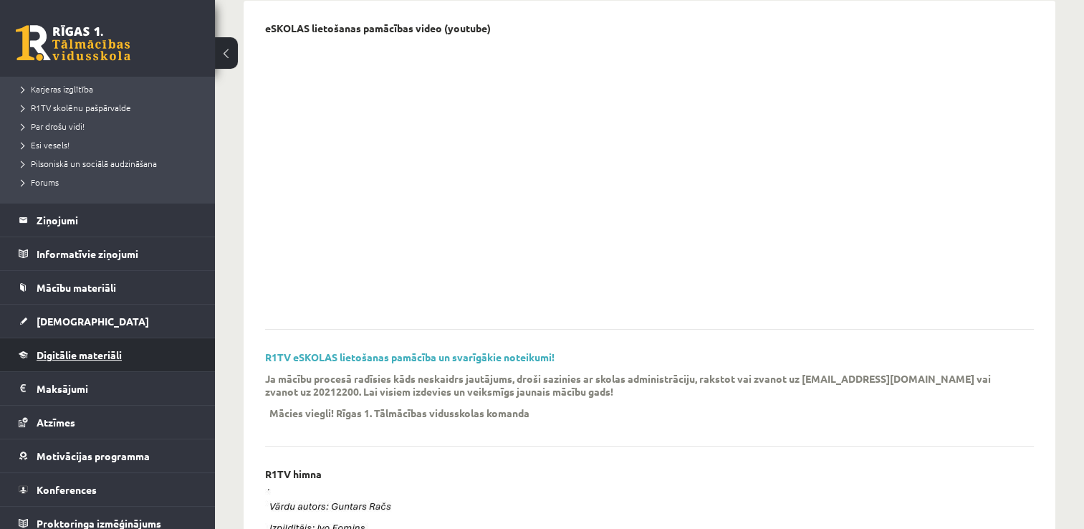
click at [80, 344] on link "Digitālie materiāli" at bounding box center [108, 354] width 178 height 33
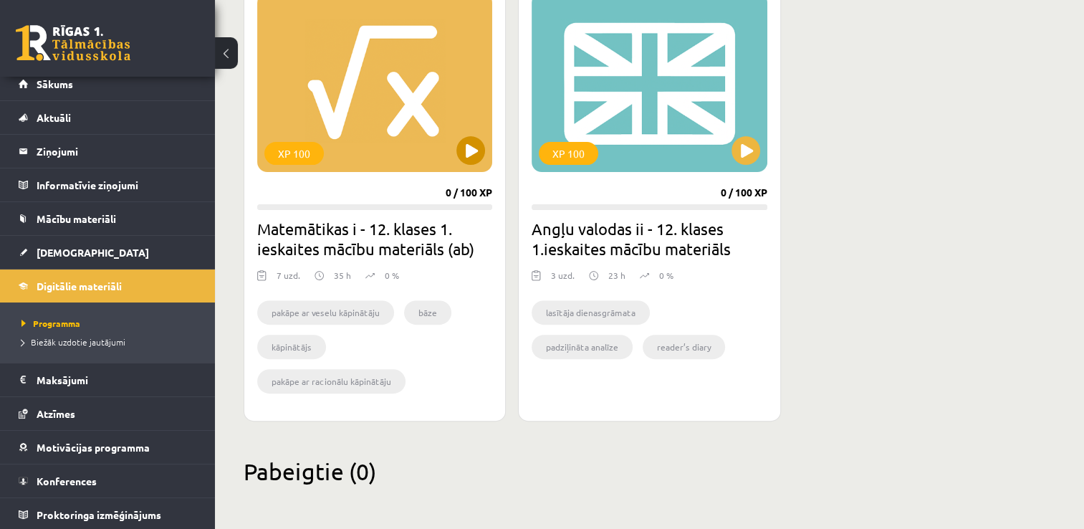
scroll to position [430, 0]
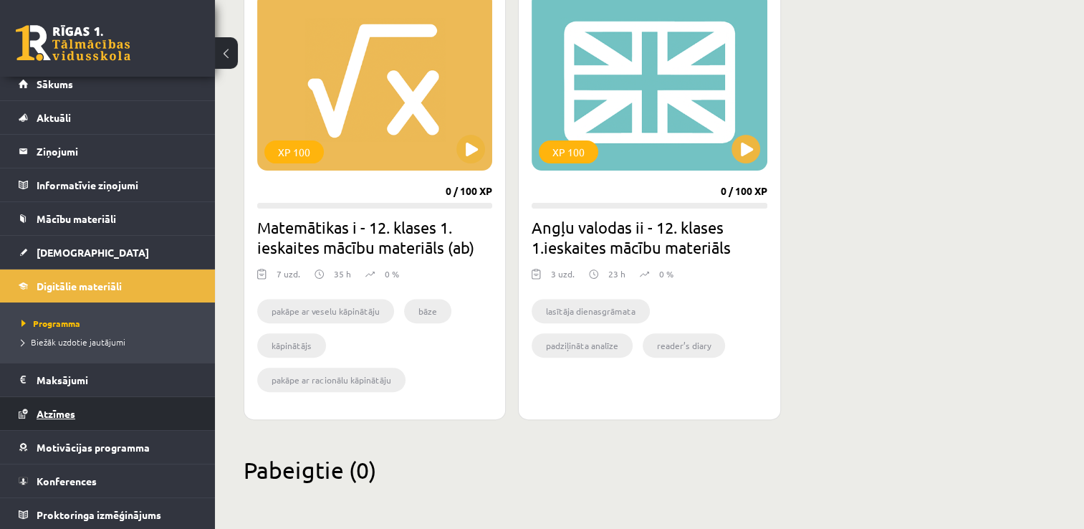
click at [142, 405] on link "Atzīmes" at bounding box center [108, 413] width 178 height 33
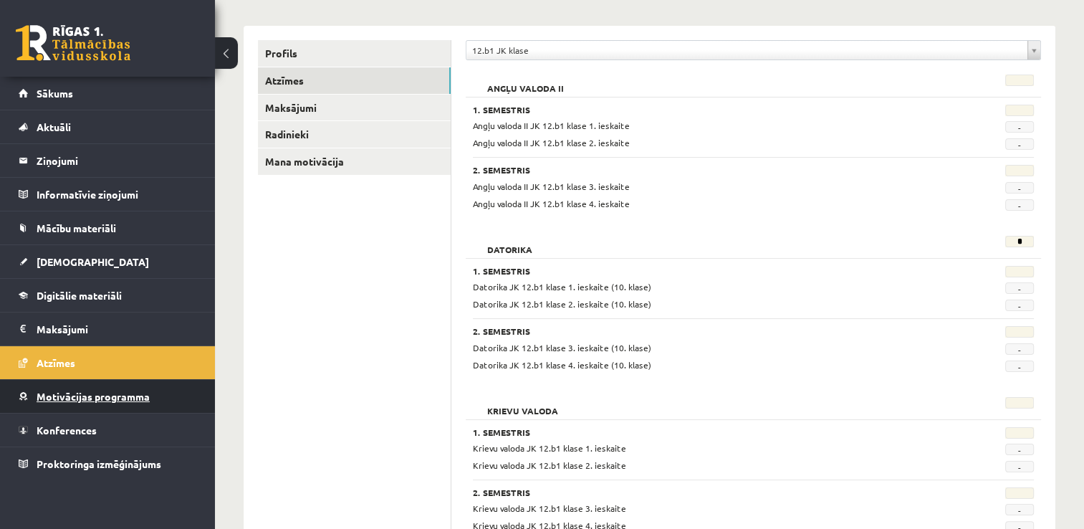
scroll to position [174, 0]
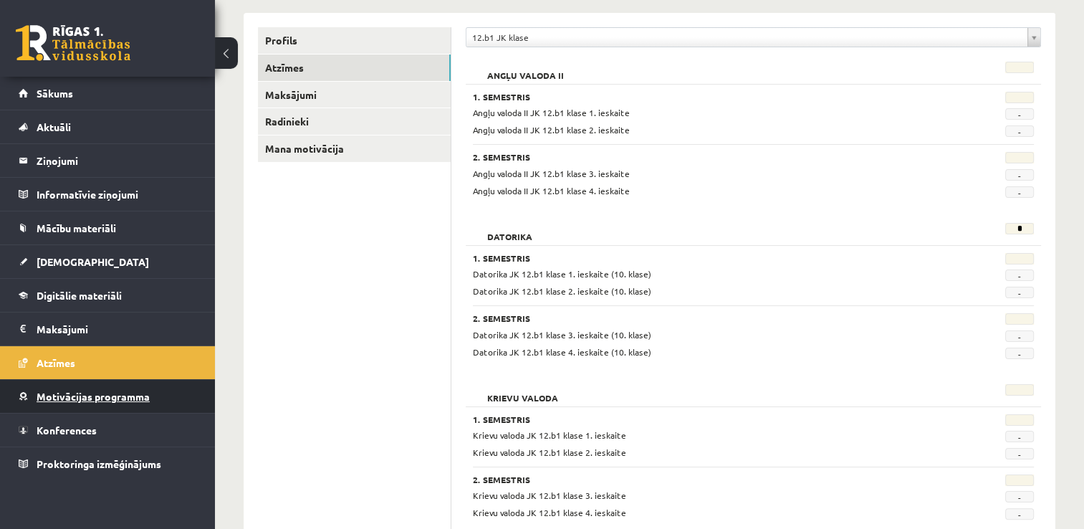
click at [103, 397] on span "Motivācijas programma" at bounding box center [93, 396] width 113 height 13
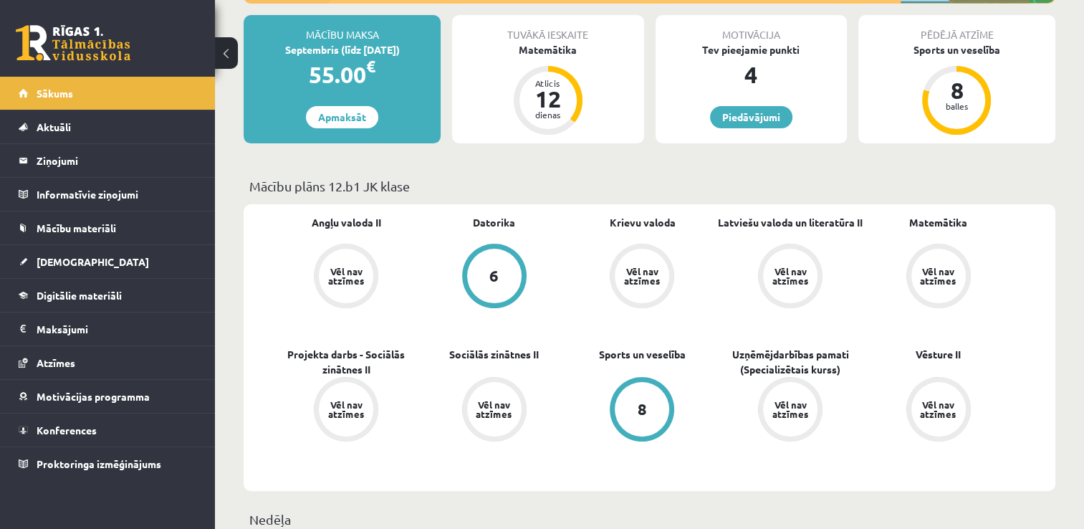
scroll to position [258, 0]
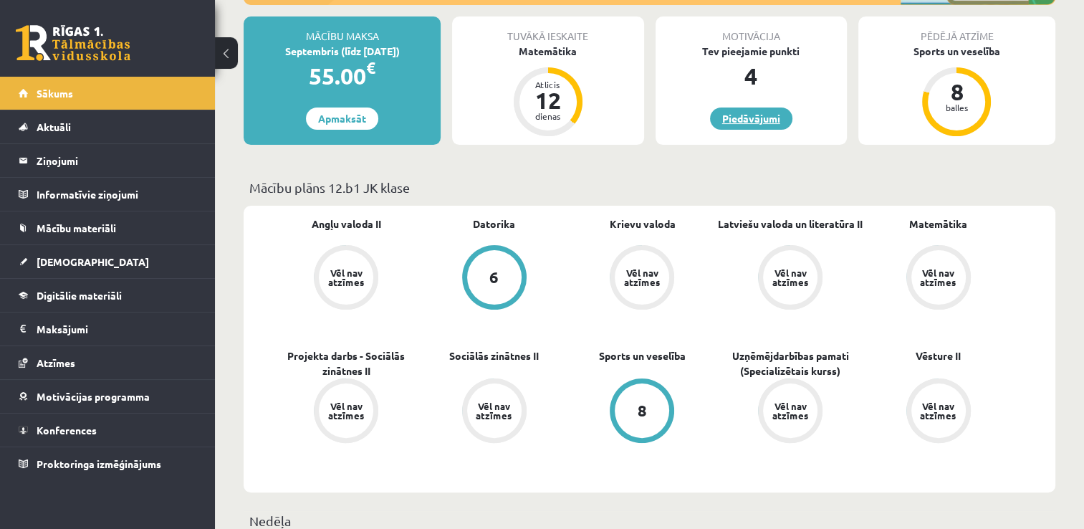
click at [765, 122] on link "Piedāvājumi" at bounding box center [751, 118] width 82 height 22
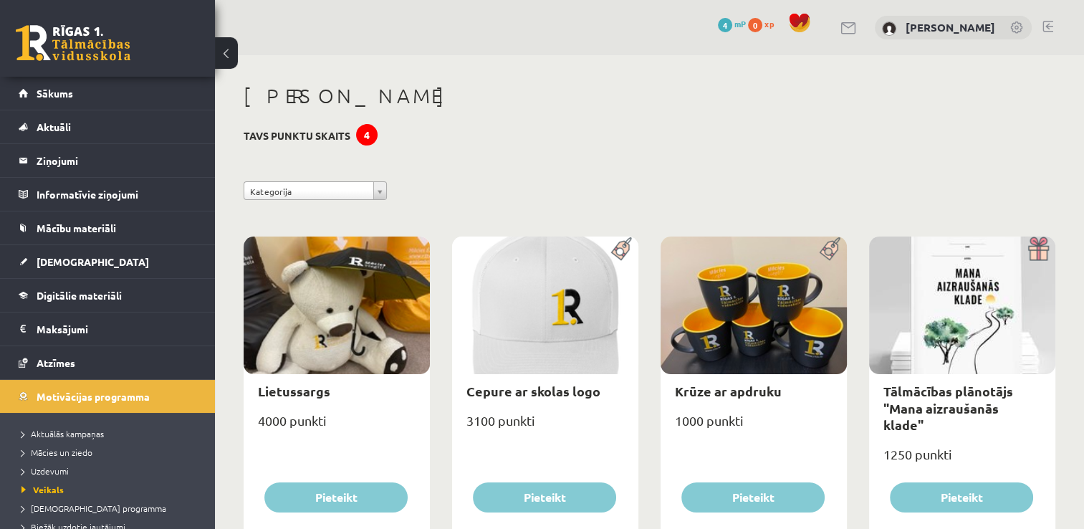
click at [365, 132] on div "4" at bounding box center [366, 134] width 21 height 21
click at [140, 95] on link "Sākums" at bounding box center [108, 93] width 178 height 33
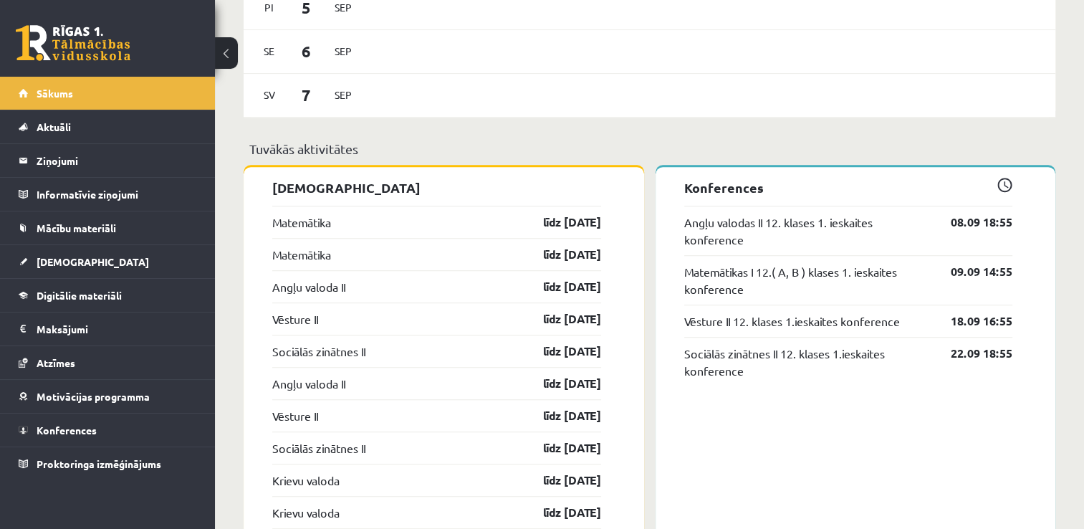
scroll to position [834, 0]
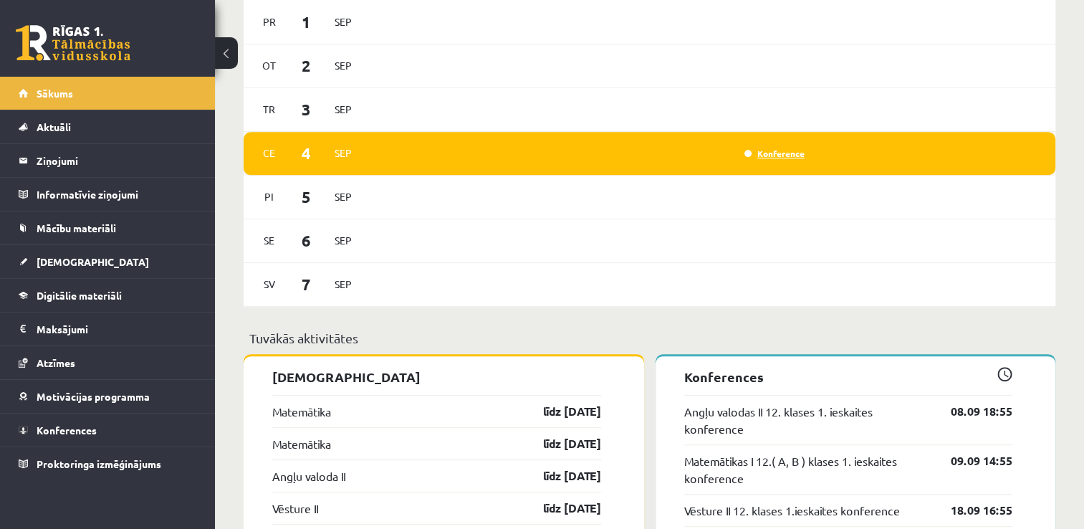
click at [778, 159] on link "Konference" at bounding box center [774, 153] width 60 height 11
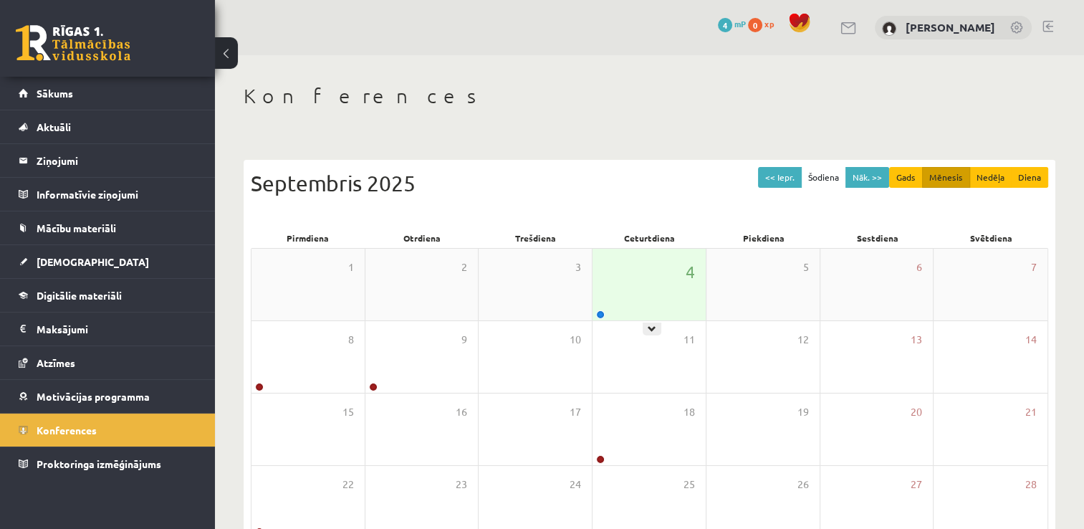
click at [660, 296] on div "4" at bounding box center [648, 285] width 113 height 72
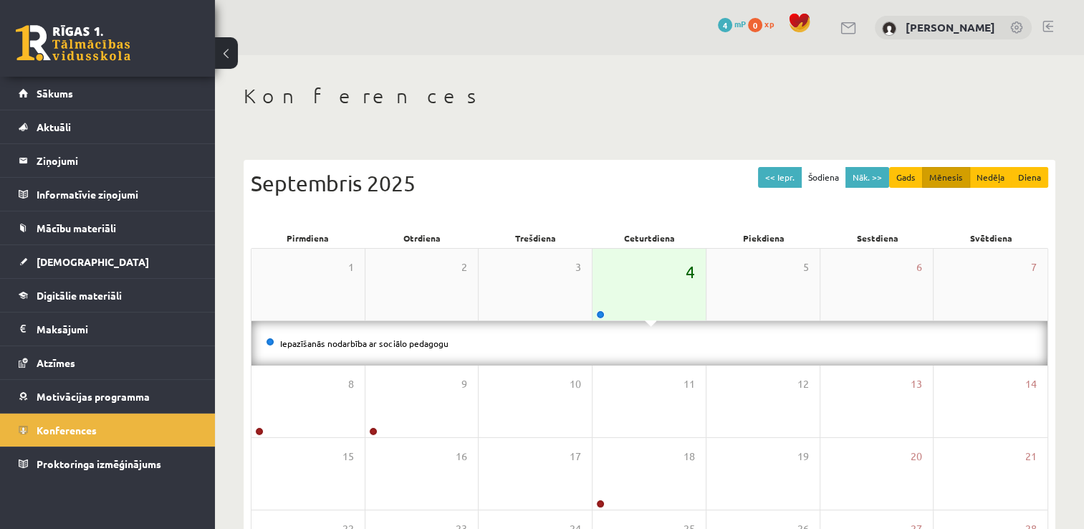
click at [693, 268] on span "4" at bounding box center [689, 271] width 9 height 24
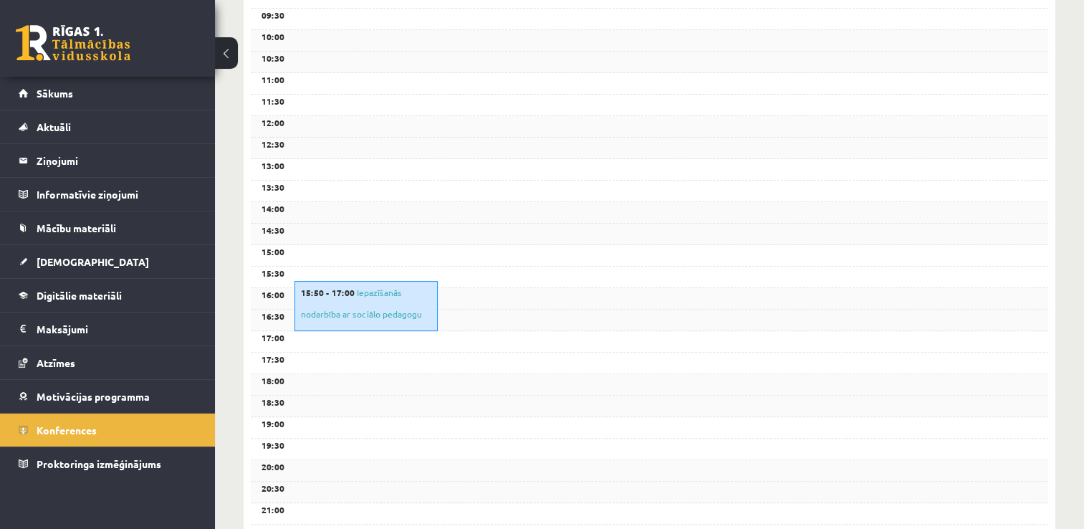
scroll to position [433, 0]
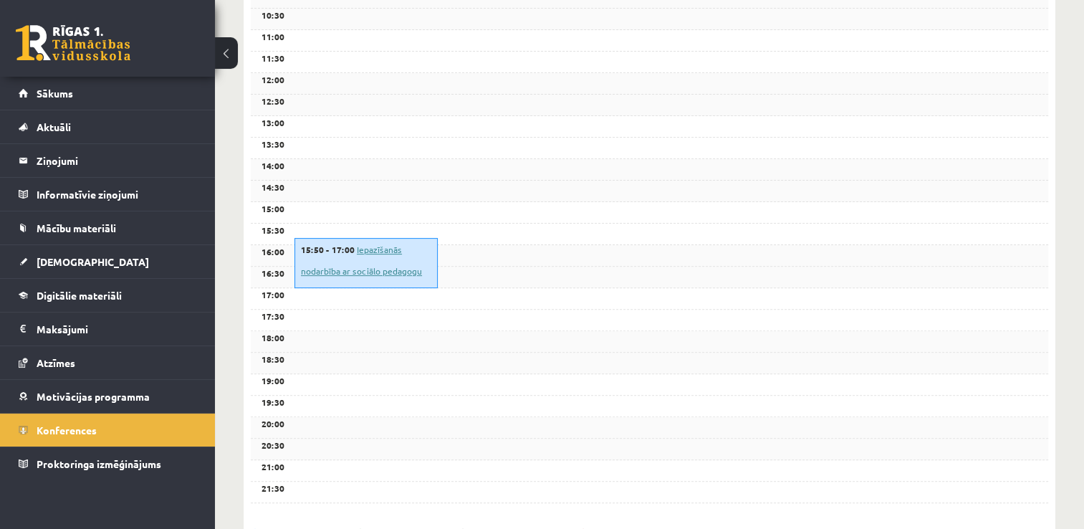
click at [385, 249] on link "Iepazīšanās nodarbība ar sociālo pedagogu" at bounding box center [361, 259] width 121 height 33
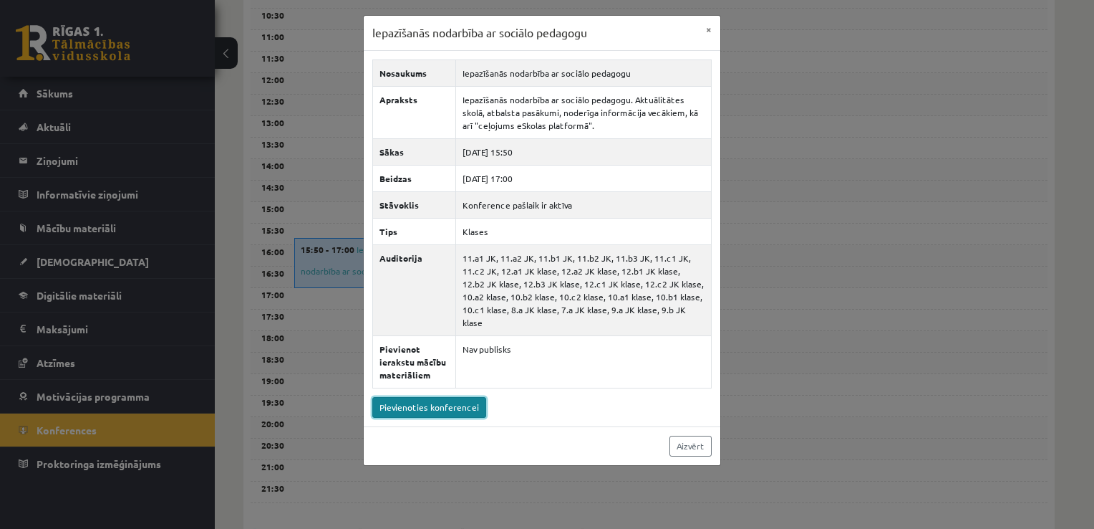
click at [470, 397] on link "Pievienoties konferencei" at bounding box center [429, 407] width 114 height 21
click at [698, 435] on link "Aizvērt" at bounding box center [691, 445] width 42 height 21
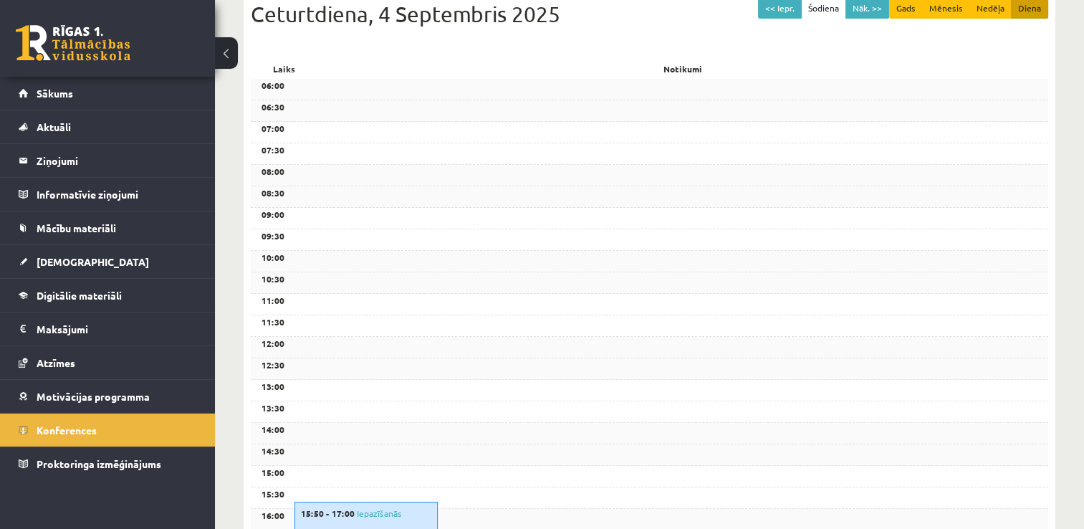
scroll to position [0, 0]
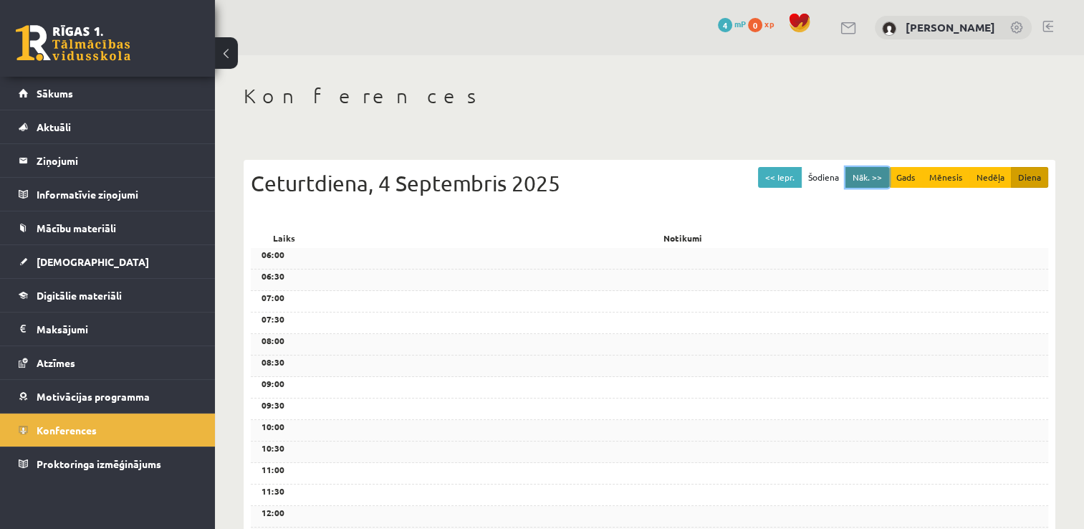
click at [871, 178] on button "Nāk. >>" at bounding box center [867, 177] width 44 height 21
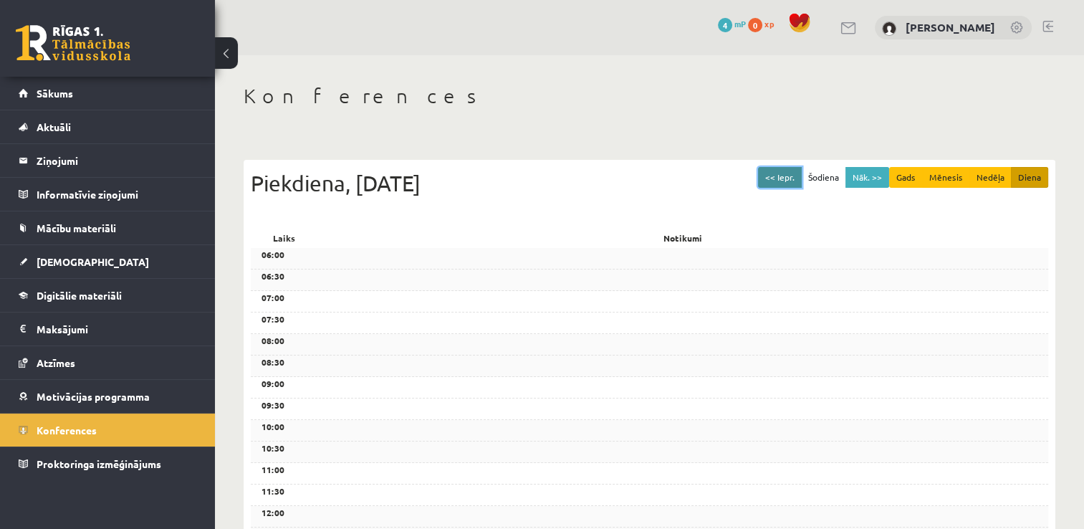
click at [796, 172] on button "<< Iepr." at bounding box center [780, 177] width 44 height 21
click at [233, 49] on button at bounding box center [226, 53] width 23 height 32
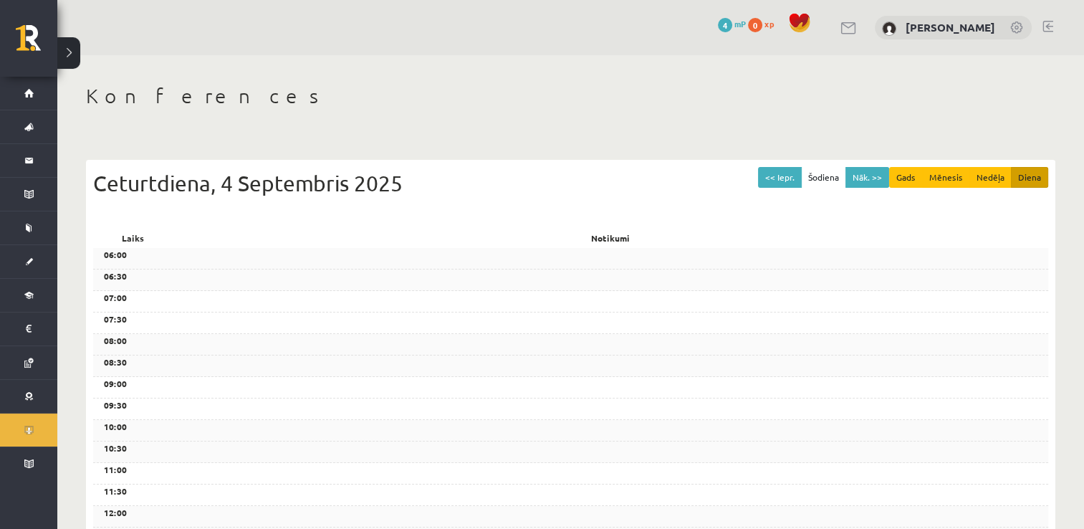
click at [79, 48] on button at bounding box center [68, 53] width 23 height 32
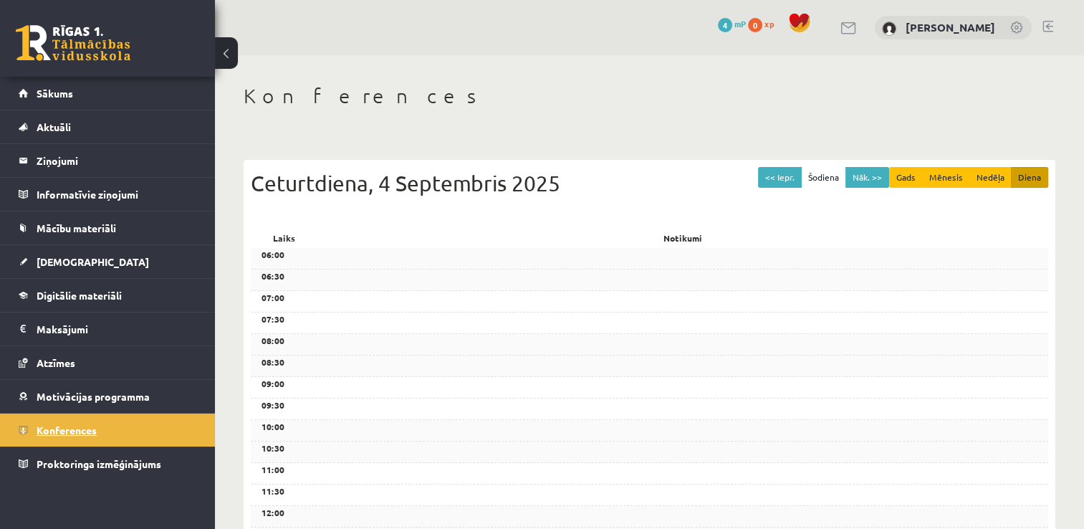
click at [72, 424] on span "Konferences" at bounding box center [67, 429] width 60 height 13
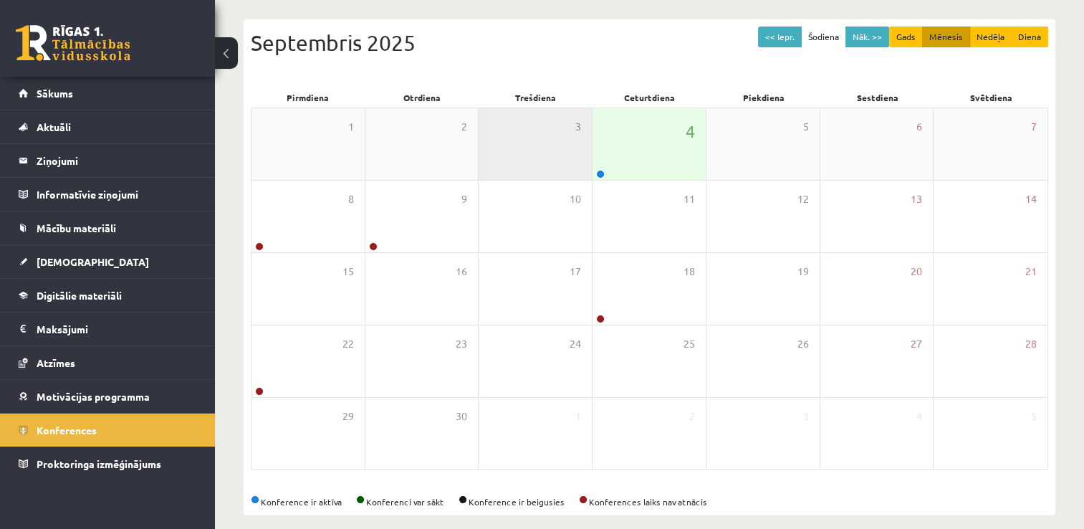
scroll to position [155, 0]
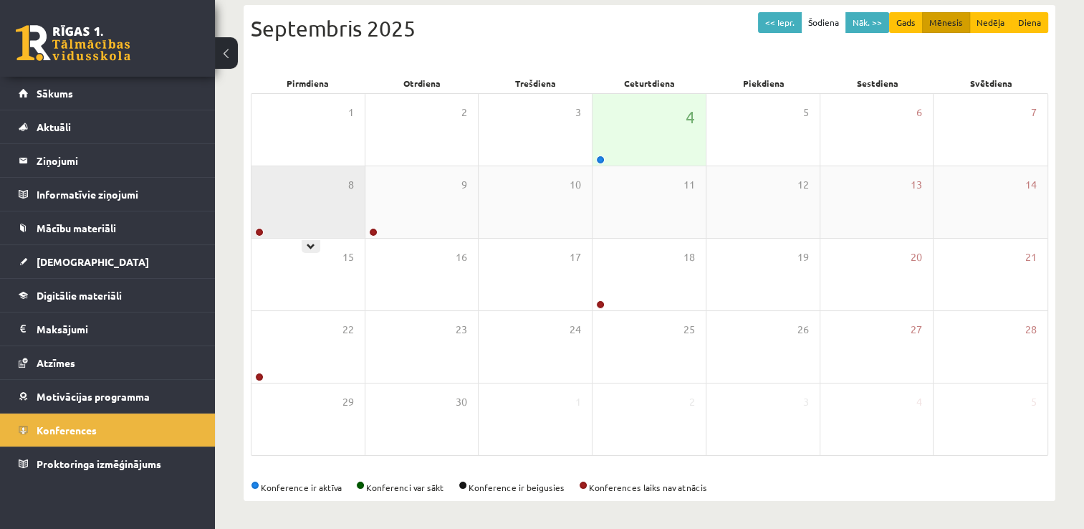
click at [309, 216] on div "8" at bounding box center [307, 202] width 113 height 72
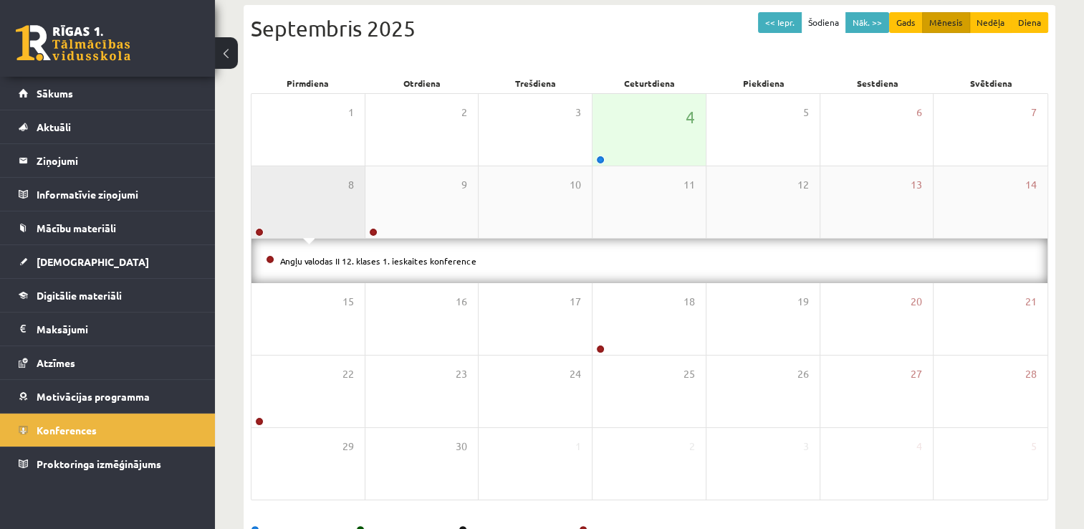
click at [309, 216] on div "8" at bounding box center [307, 202] width 113 height 72
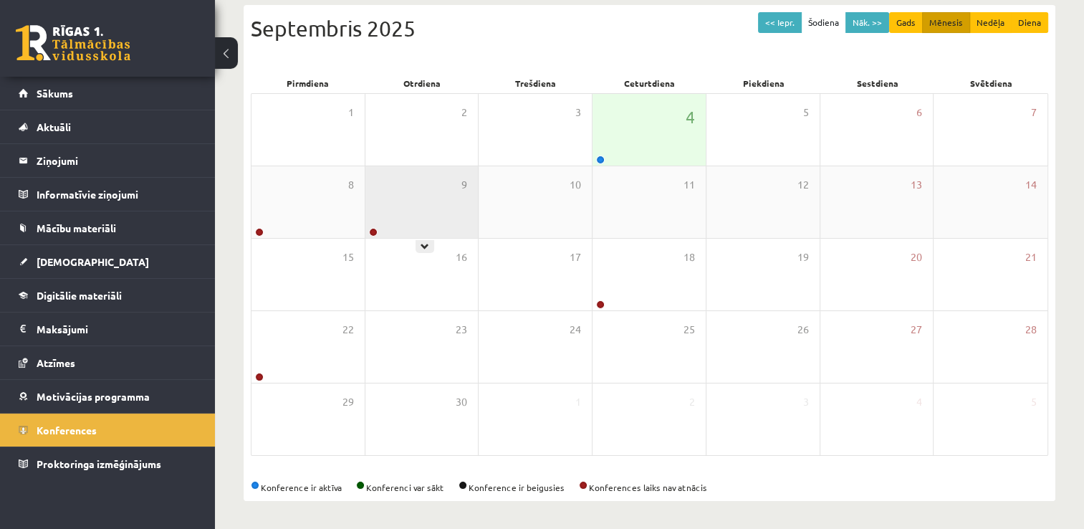
click at [372, 208] on div "9" at bounding box center [421, 202] width 113 height 72
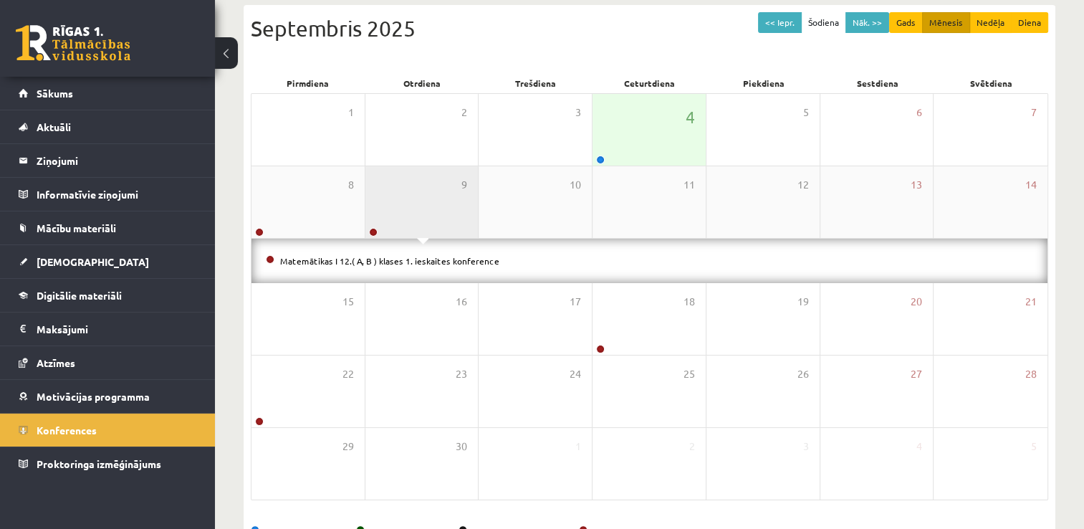
click at [396, 203] on div "9" at bounding box center [421, 202] width 113 height 72
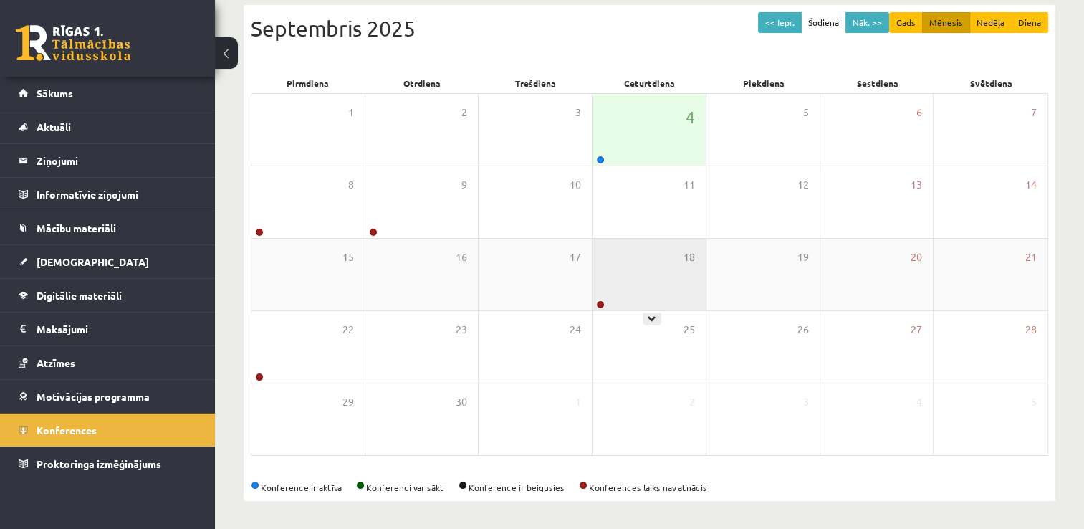
click at [667, 289] on div "18" at bounding box center [648, 274] width 113 height 72
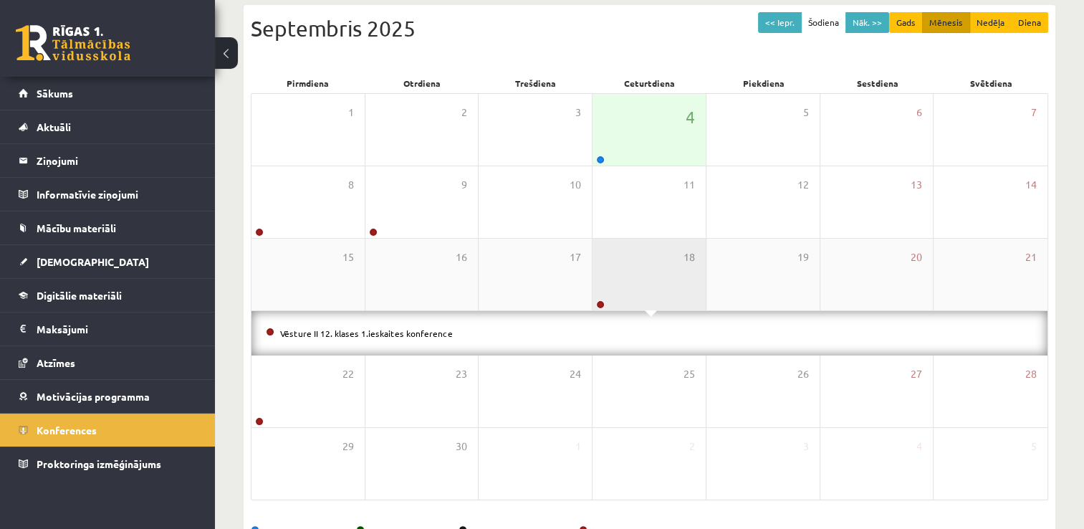
click at [667, 289] on div "18" at bounding box center [648, 274] width 113 height 72
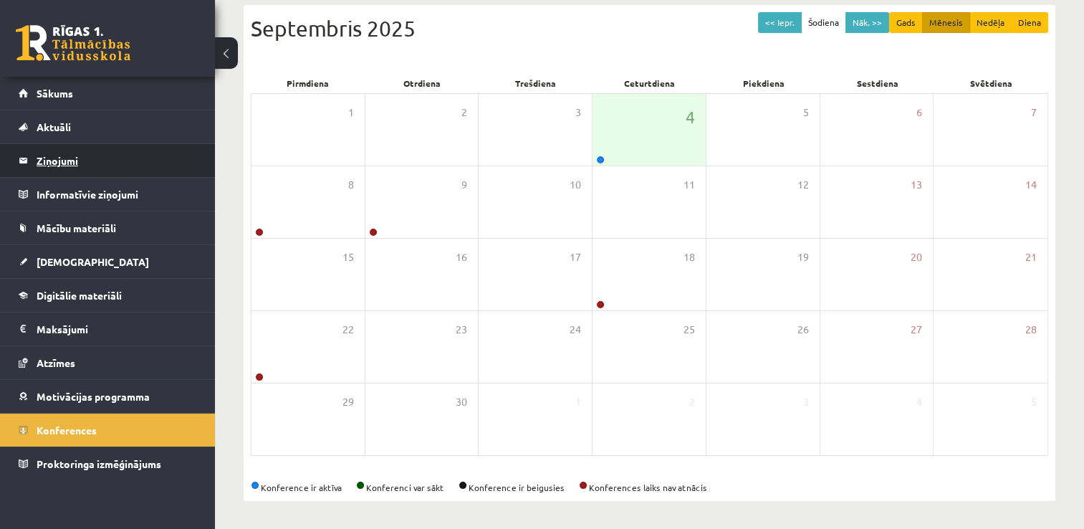
click at [97, 162] on legend "Ziņojumi 0" at bounding box center [117, 160] width 160 height 33
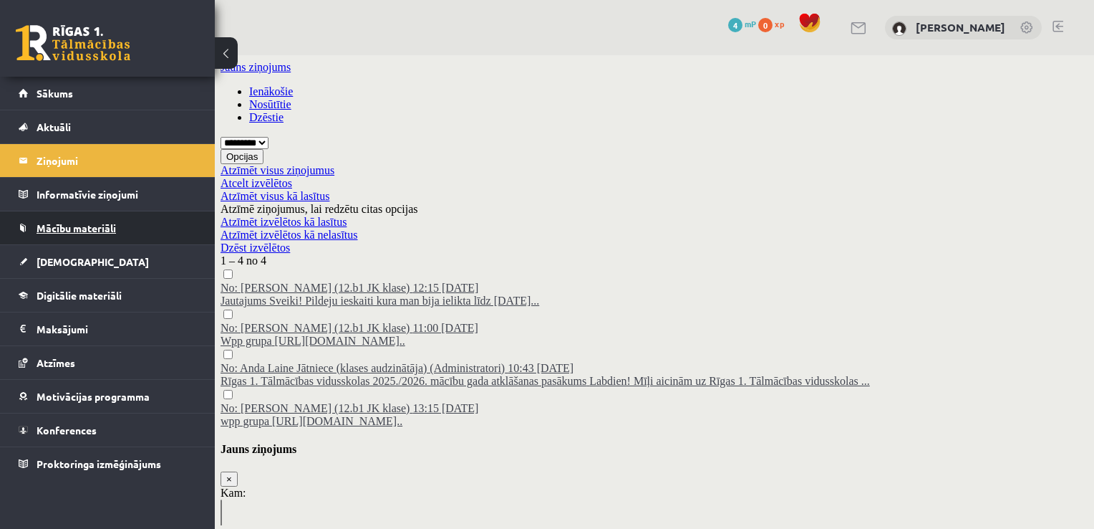
click at [95, 233] on link "Mācību materiāli" at bounding box center [108, 227] width 178 height 33
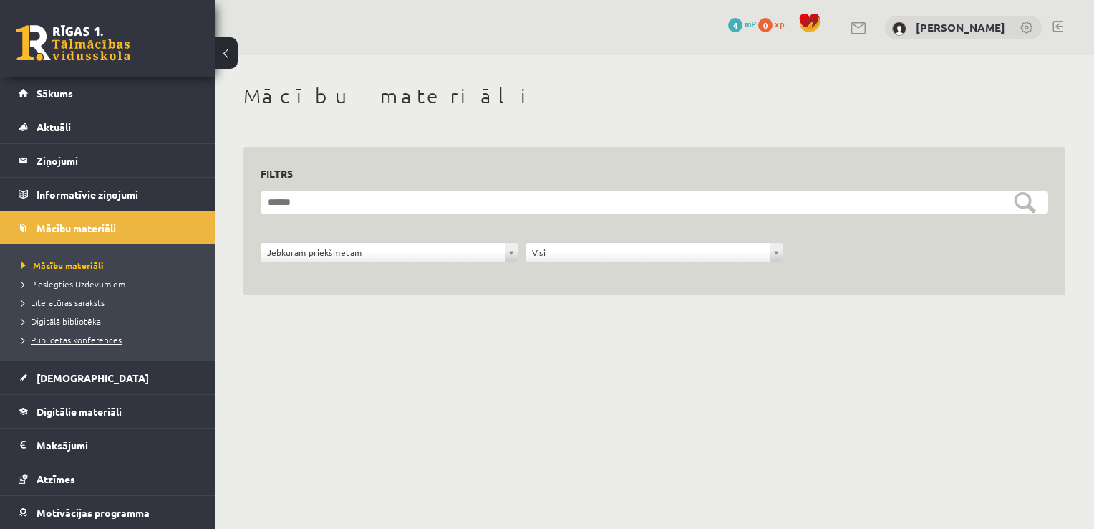
click at [96, 337] on span "Publicētas konferences" at bounding box center [71, 339] width 100 height 11
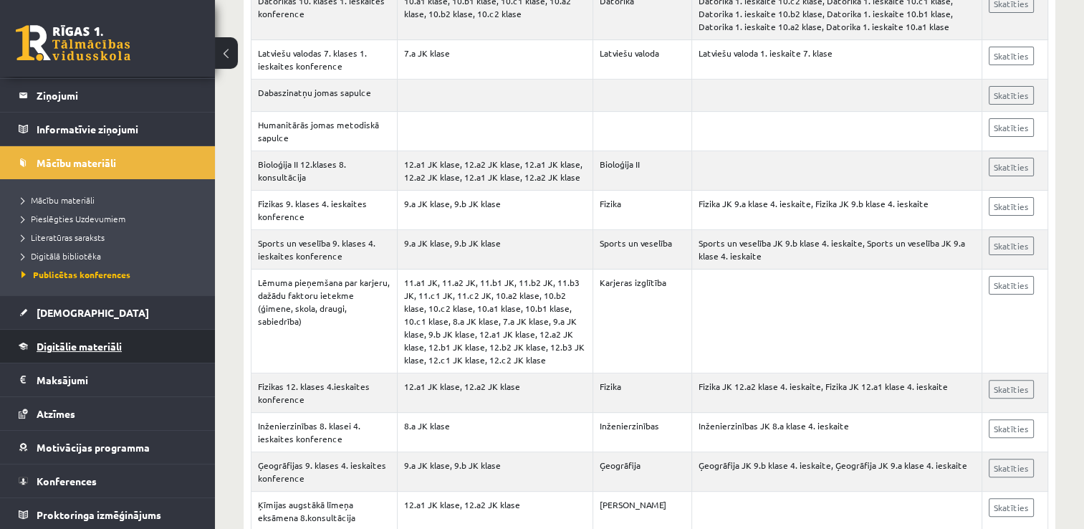
scroll to position [413, 0]
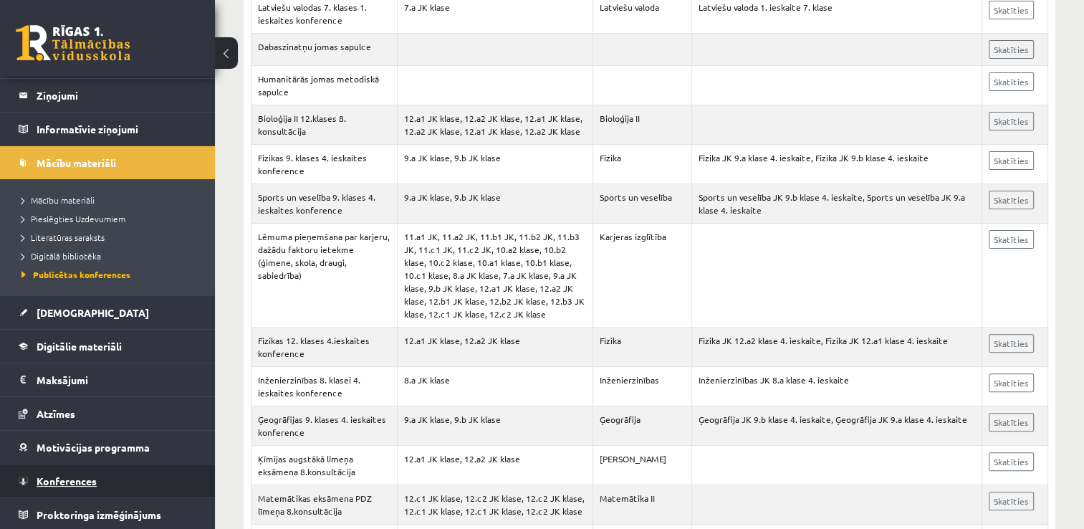
click at [66, 475] on span "Konferences" at bounding box center [67, 480] width 60 height 13
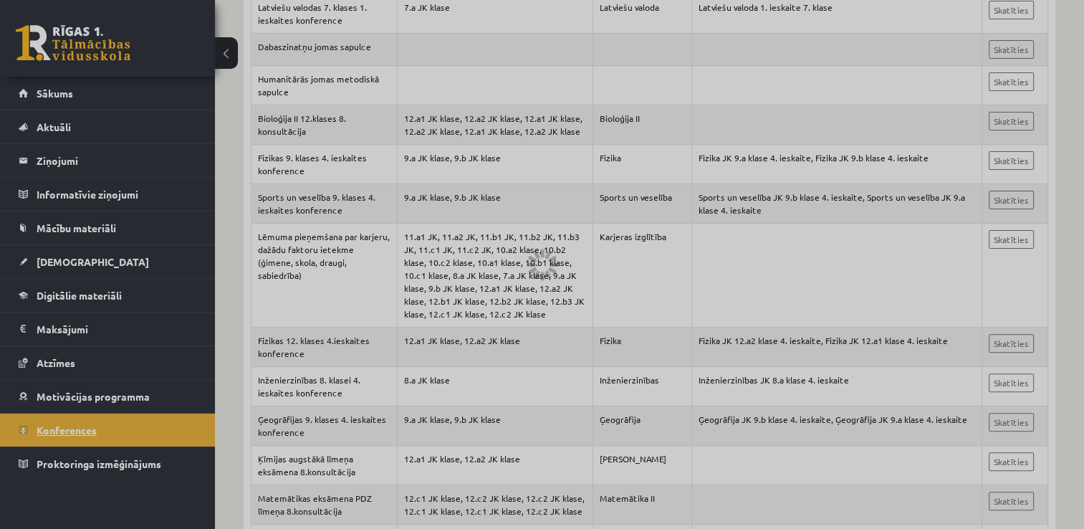
scroll to position [155, 0]
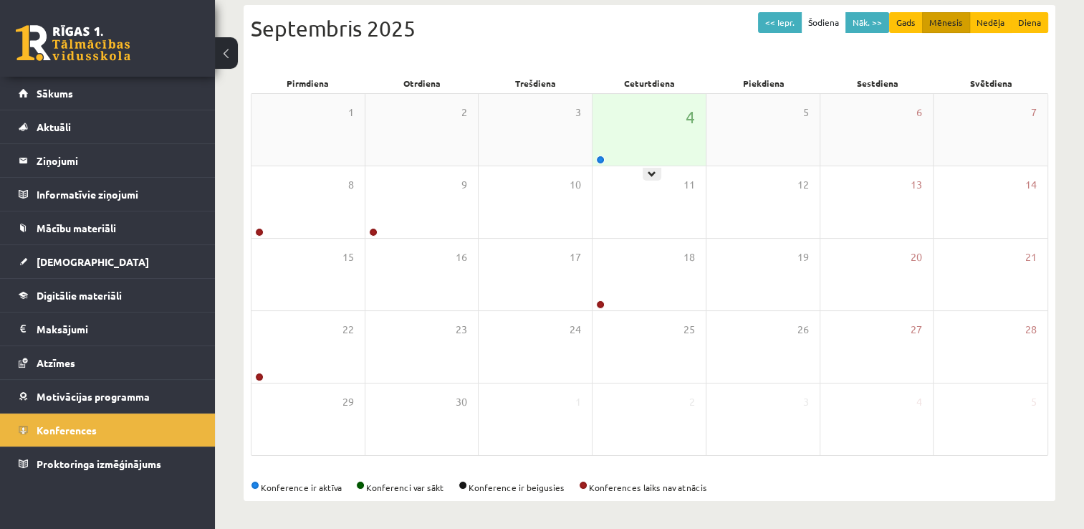
click at [610, 159] on div "4" at bounding box center [648, 130] width 113 height 72
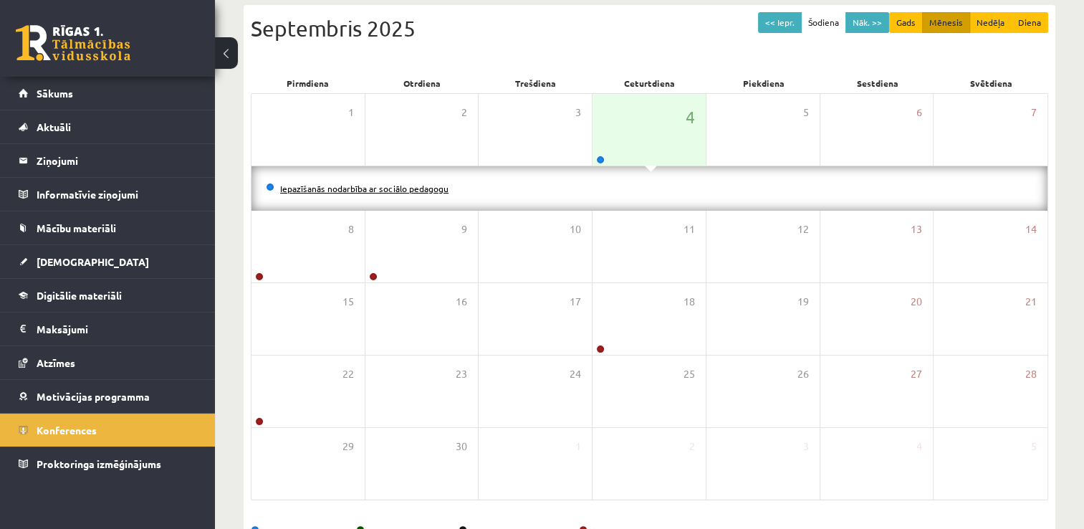
click at [394, 183] on link "Iepazīšanās nodarbība ar sociālo pedagogu" at bounding box center [364, 188] width 168 height 11
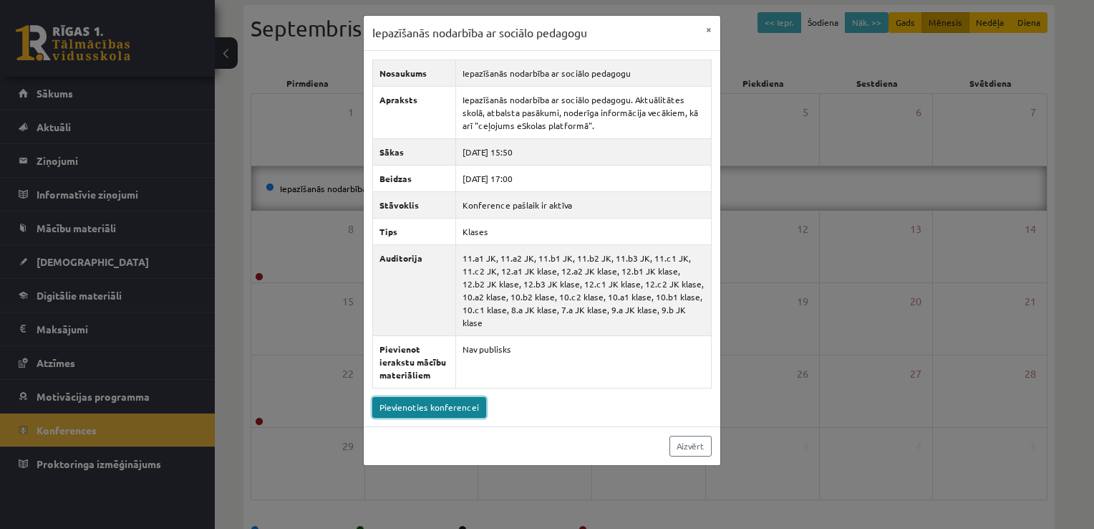
click at [413, 397] on link "Pievienoties konferencei" at bounding box center [429, 407] width 114 height 21
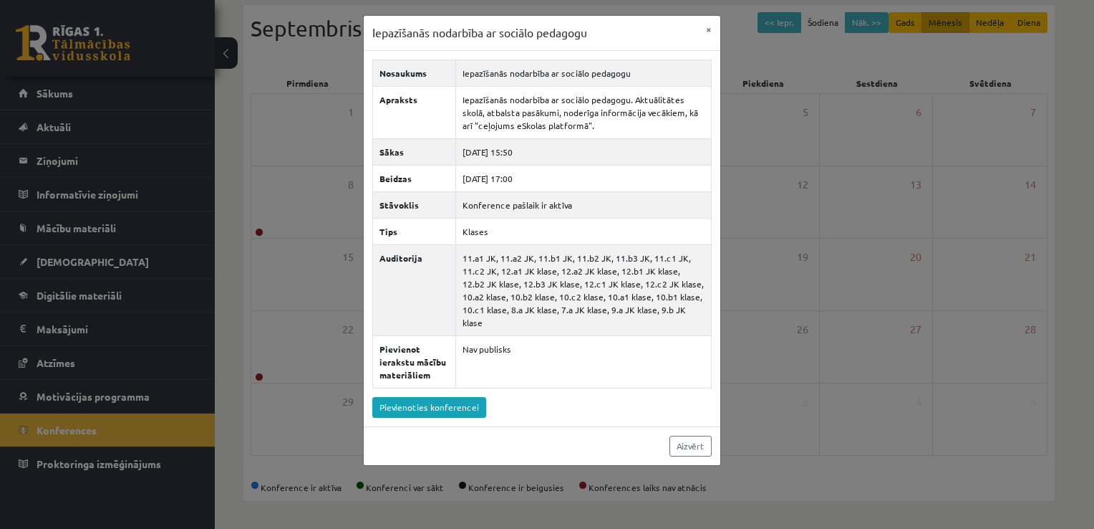
click at [254, 191] on div "Iepazīšanās nodarbība ar sociālo pedagogu × Nosaukums Iepazīšanās nodarbība ar …" at bounding box center [547, 264] width 1094 height 529
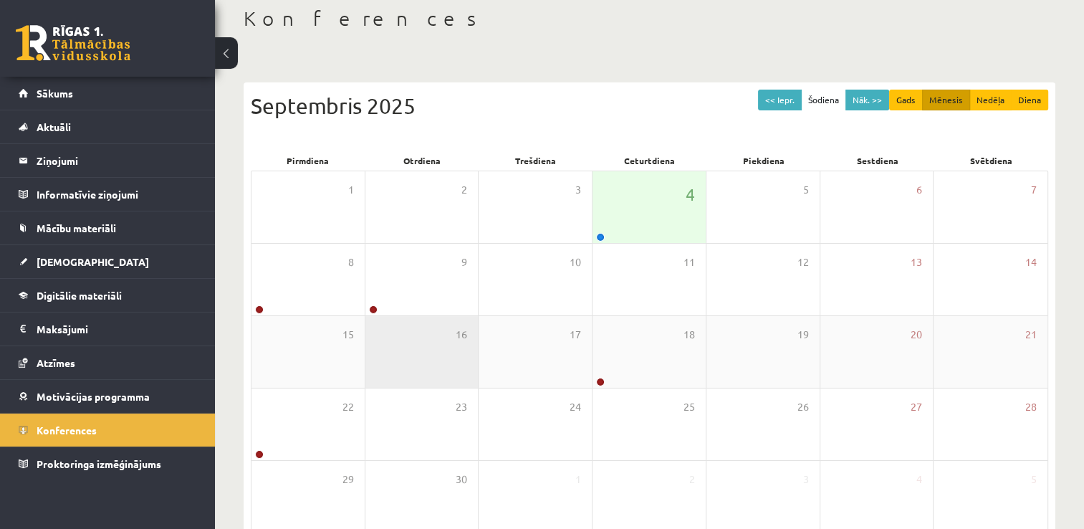
scroll to position [0, 0]
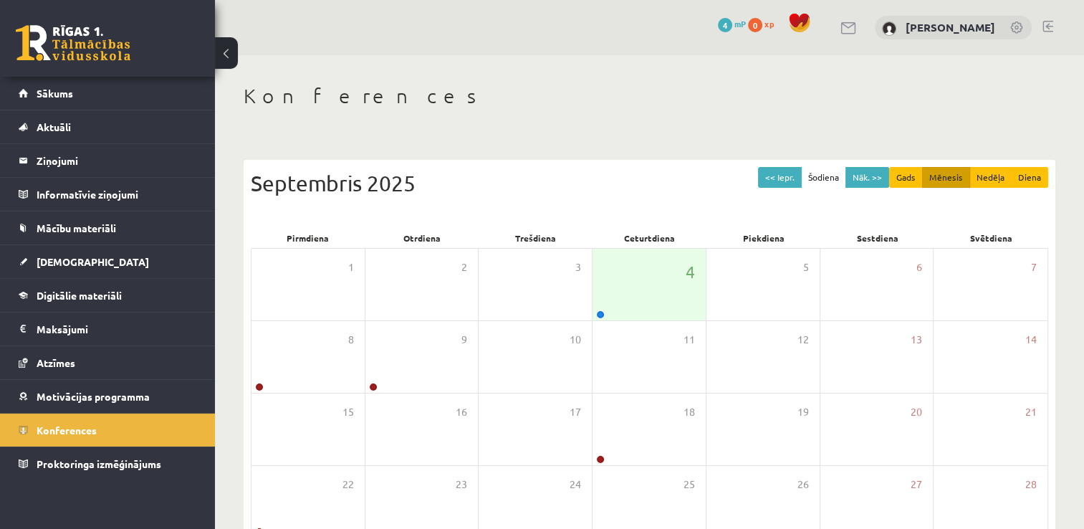
click at [120, 56] on link at bounding box center [73, 43] width 115 height 36
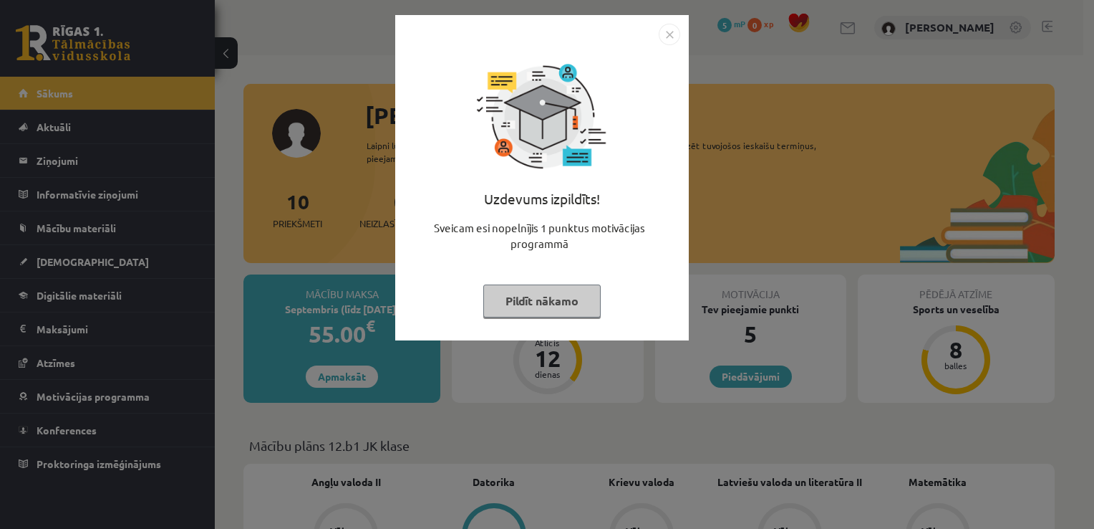
click at [539, 302] on button "Pildīt nākamo" at bounding box center [541, 300] width 117 height 33
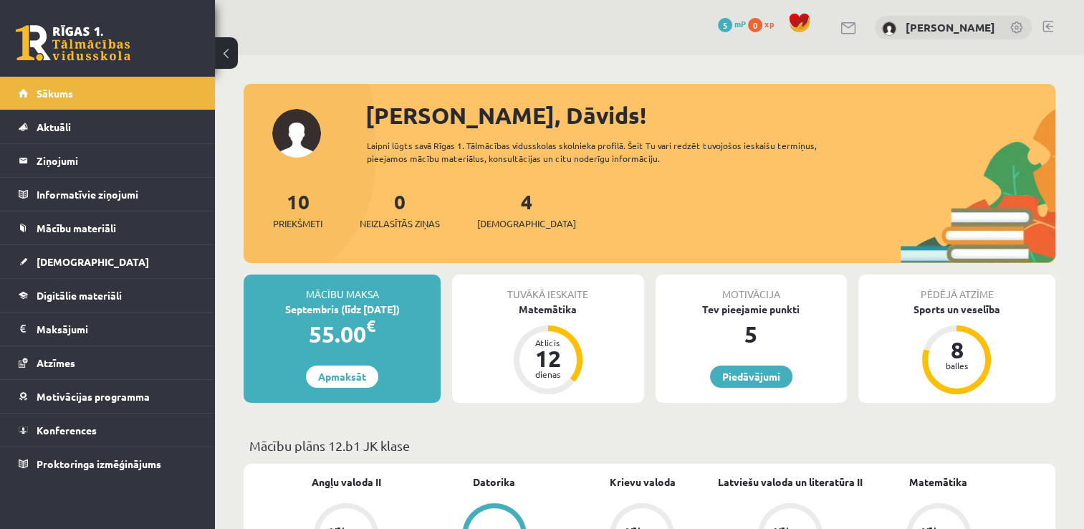
click at [598, 228] on div "10 Priekšmeti 0 Neizlasītās ziņas 4 [DEMOGRAPHIC_DATA]" at bounding box center [648, 224] width 811 height 77
click at [732, 21] on span "5" at bounding box center [725, 25] width 14 height 14
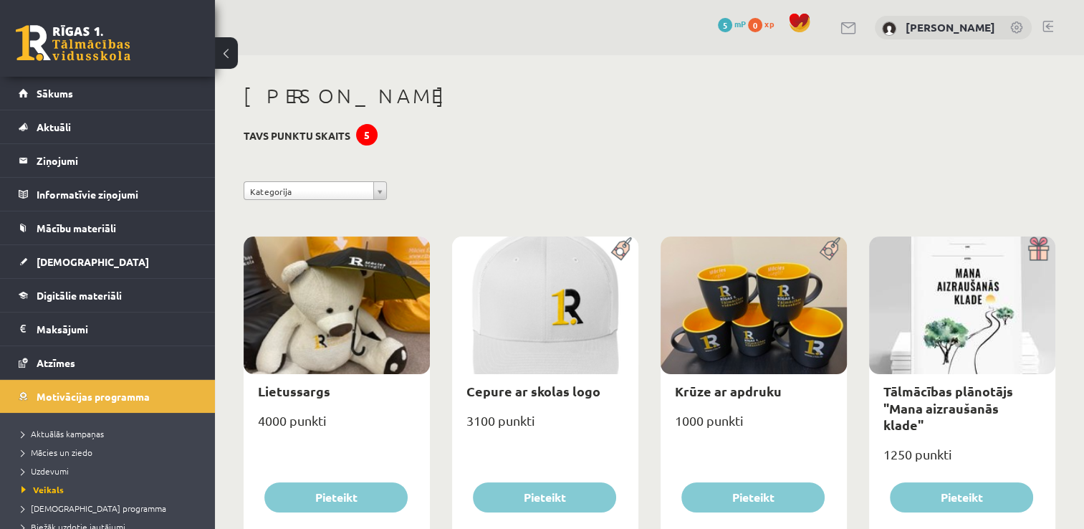
click at [103, 57] on link at bounding box center [73, 43] width 115 height 36
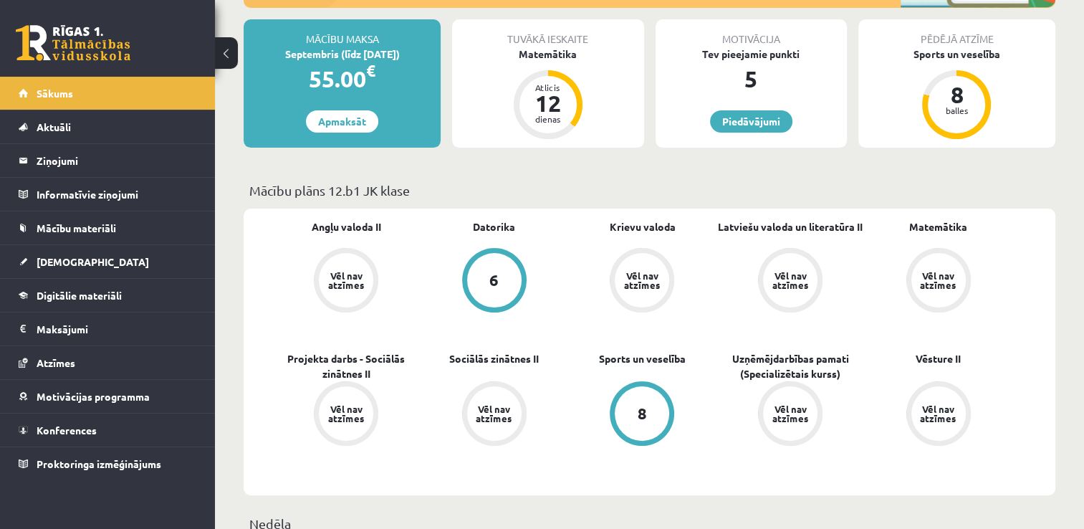
scroll to position [272, 0]
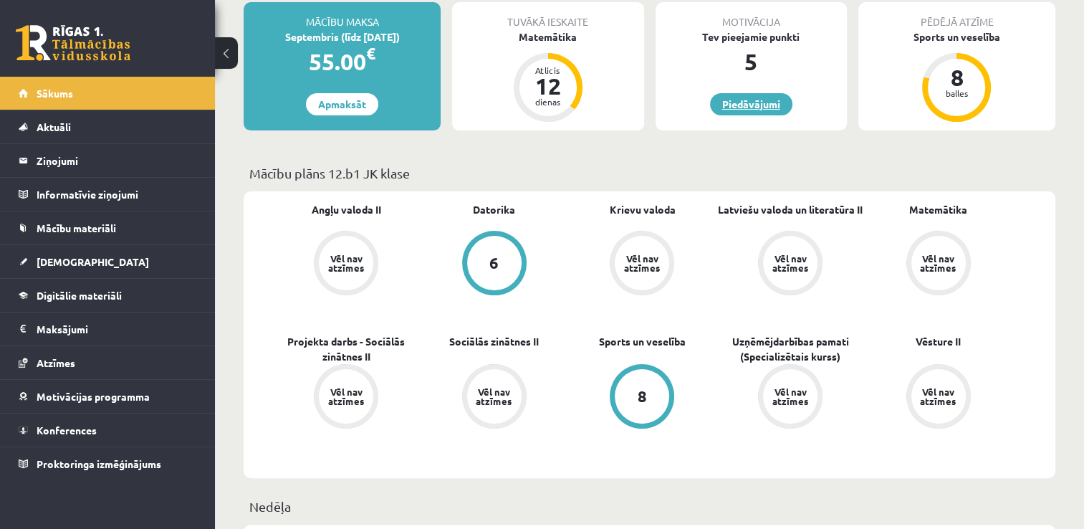
click at [733, 96] on link "Piedāvājumi" at bounding box center [751, 104] width 82 height 22
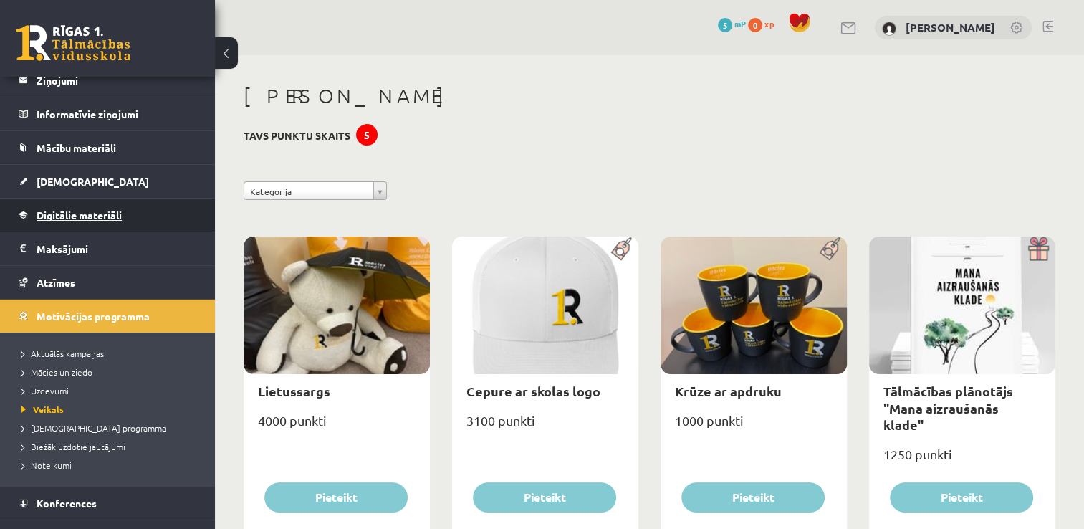
scroll to position [102, 0]
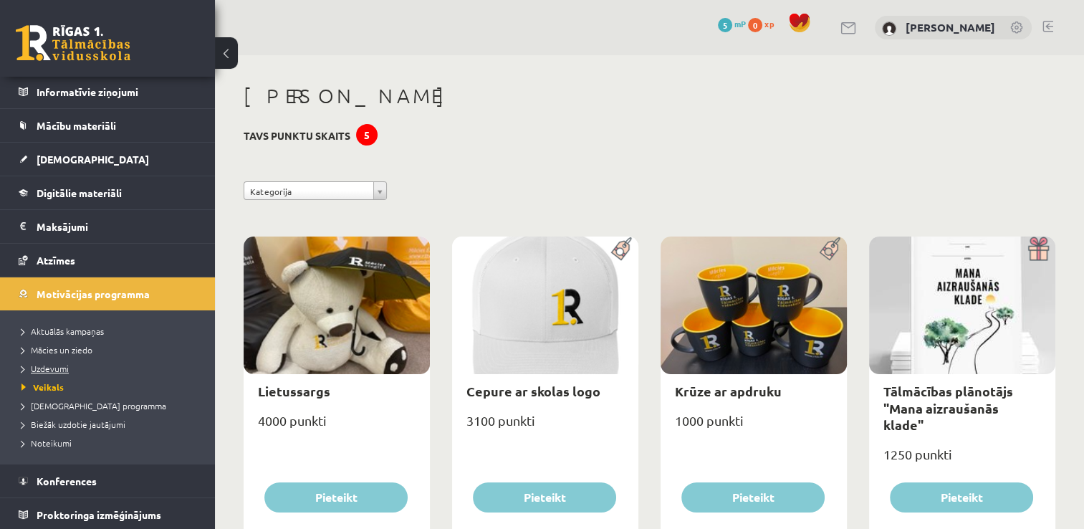
click at [65, 369] on span "Uzdevumi" at bounding box center [44, 367] width 47 height 11
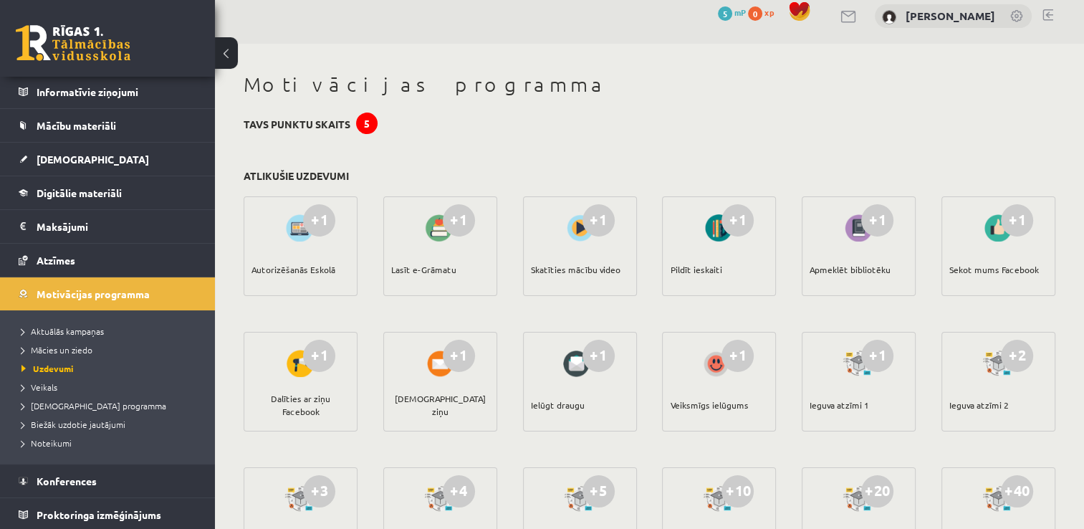
scroll to position [11, 0]
click at [586, 243] on div at bounding box center [579, 228] width 41 height 33
click at [437, 269] on div "Lasīt e-Grāmatu" at bounding box center [423, 270] width 65 height 50
click at [435, 239] on div at bounding box center [440, 228] width 41 height 33
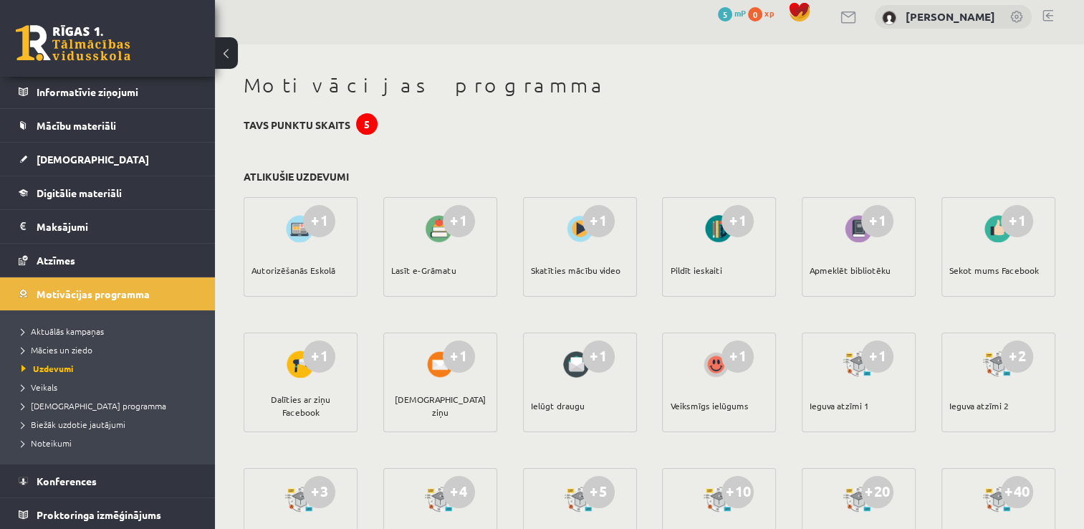
click at [463, 231] on div "+1" at bounding box center [459, 221] width 32 height 32
click at [307, 250] on div "Autorizēšanās Eskolā" at bounding box center [293, 270] width 84 height 50
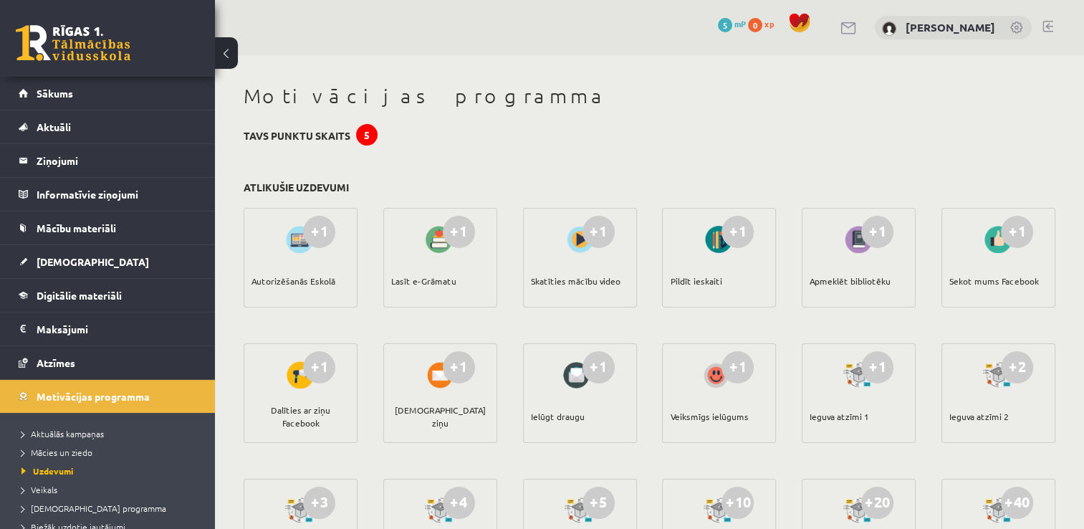
click at [136, 50] on div "0 Dāvanas 5 mP 0 xp" at bounding box center [107, 38] width 215 height 77
